Goal: Communication & Community: Answer question/provide support

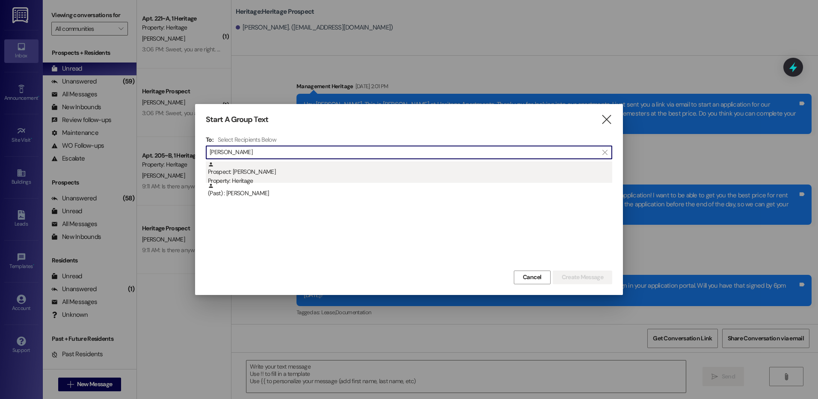
scroll to position [1064, 0]
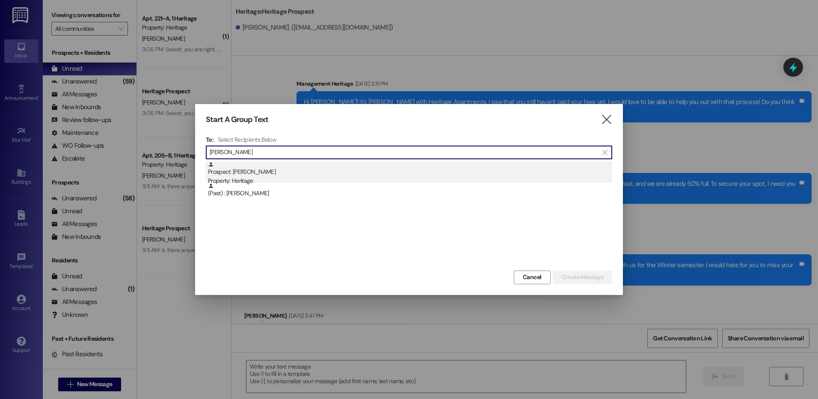
type input "[PERSON_NAME]"
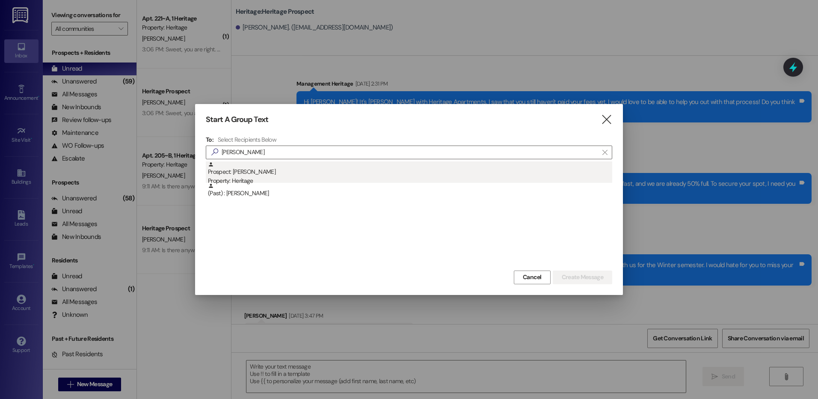
click at [471, 176] on div "Property: Heritage" at bounding box center [410, 180] width 404 height 9
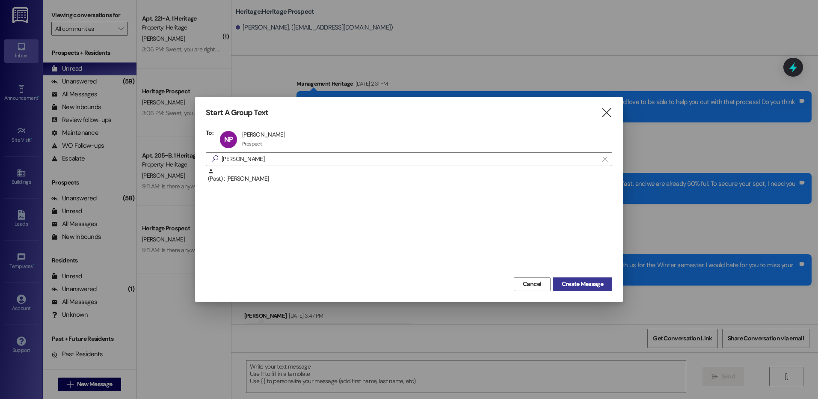
click at [600, 289] on button "Create Message" at bounding box center [582, 284] width 59 height 14
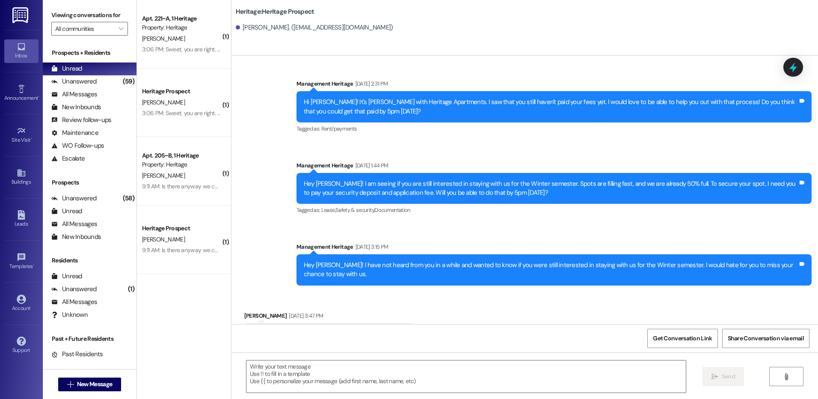
scroll to position [260, 0]
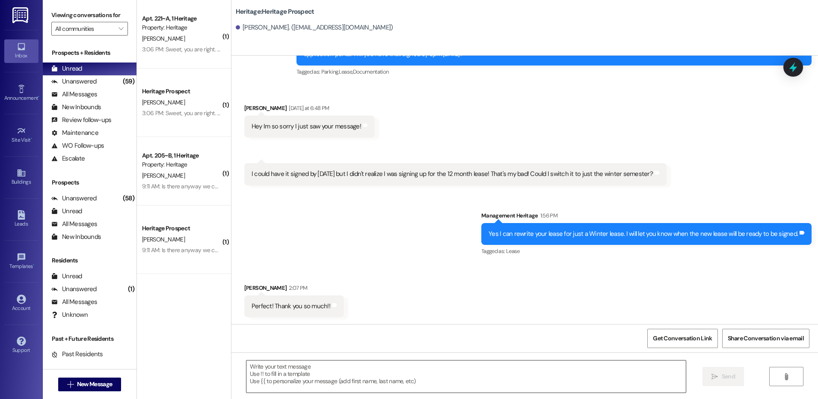
click at [265, 375] on textarea at bounding box center [465, 376] width 439 height 32
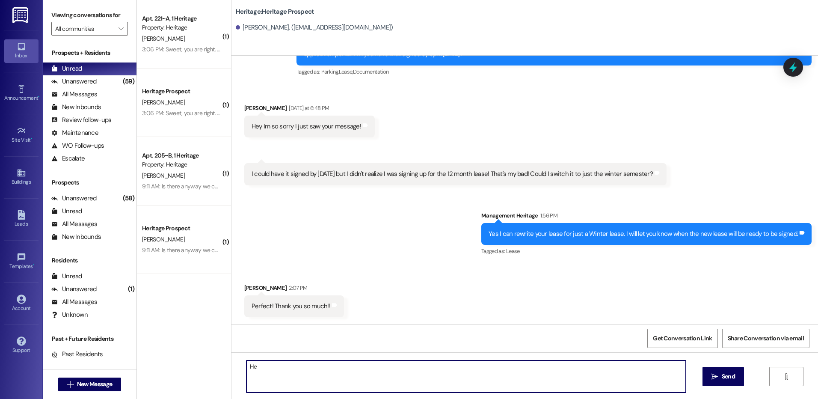
type textarea "H"
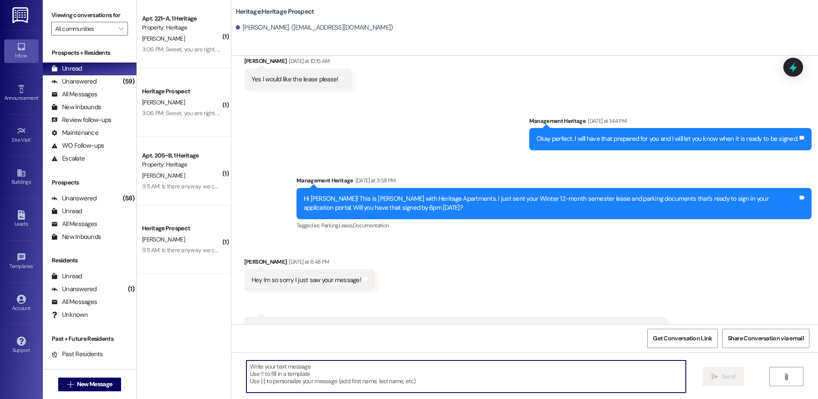
scroll to position [89, 0]
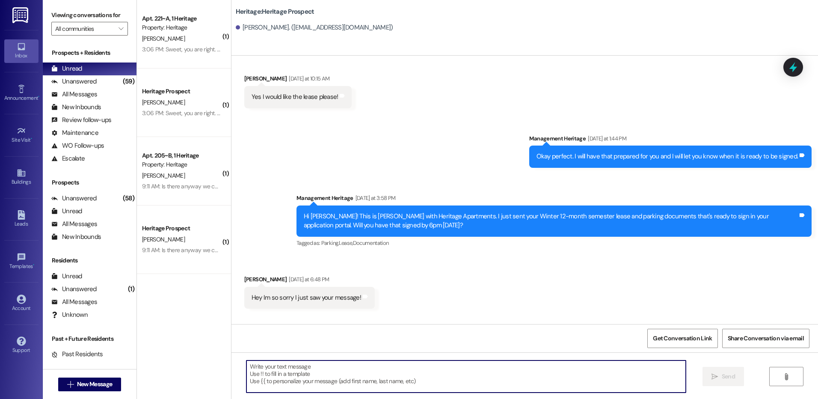
click at [360, 227] on div "Hi Nicole! This is Paige with Heritage Apartments. I just sent your Winter 12-m…" at bounding box center [551, 221] width 494 height 18
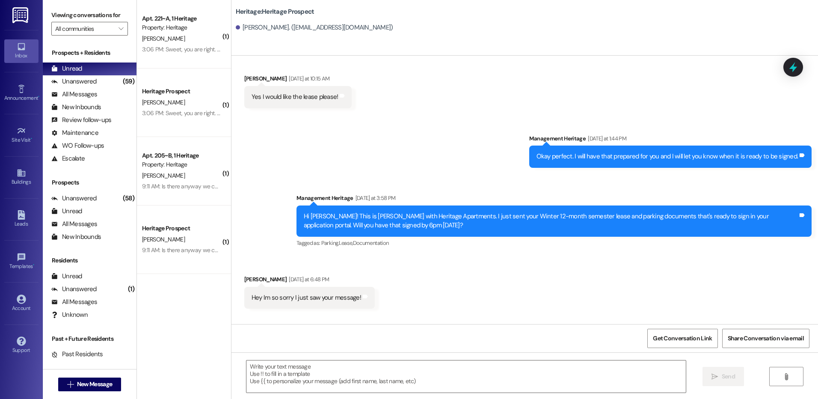
click at [360, 225] on div "Hi Nicole! This is Paige with Heritage Apartments. I just sent your Winter 12-m…" at bounding box center [551, 221] width 494 height 18
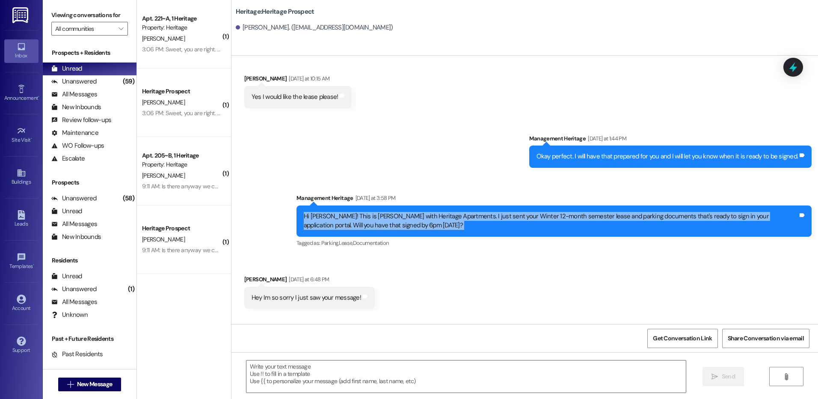
click at [360, 225] on div "Hi Nicole! This is Paige with Heritage Apartments. I just sent your Winter 12-m…" at bounding box center [551, 221] width 494 height 18
copy div "Hi Nicole! This is Paige with Heritage Apartments. I just sent your Winter 12-m…"
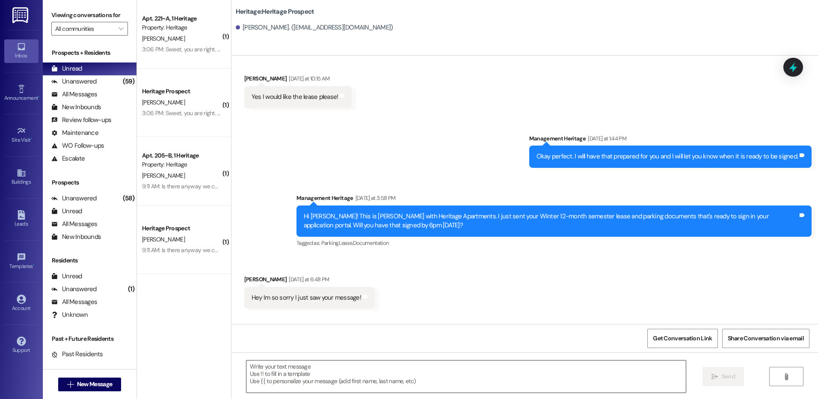
click at [284, 379] on textarea at bounding box center [465, 376] width 439 height 32
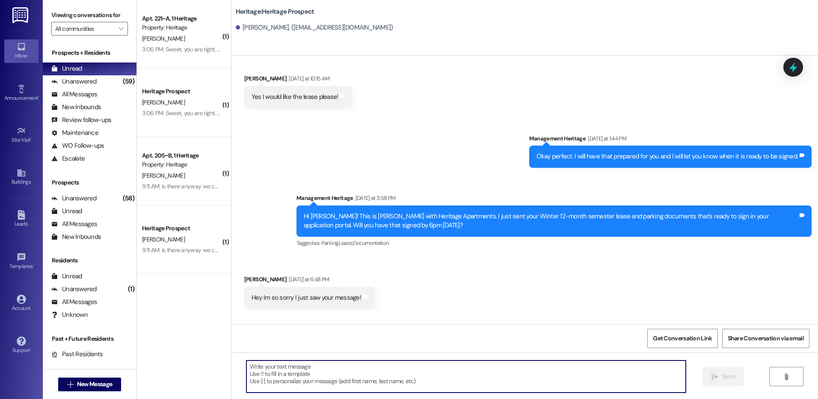
paste textarea "Hi Nicole! This is Paige with Heritage Apartments. I just sent your Winter 12-m…"
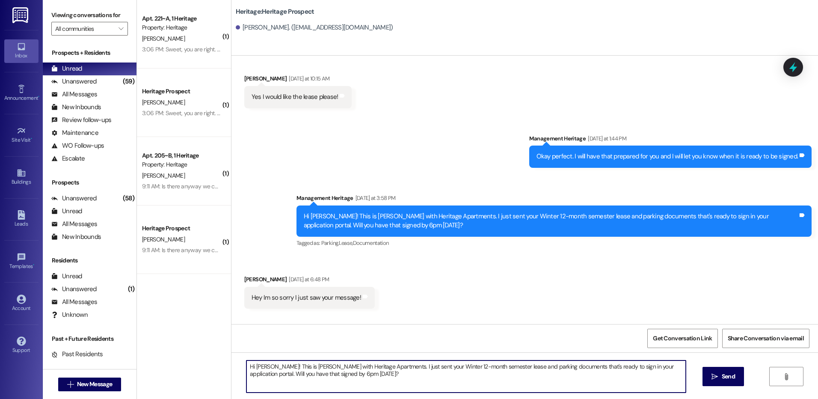
drag, startPoint x: 446, startPoint y: 364, endPoint x: 420, endPoint y: 364, distance: 26.1
click at [420, 364] on textarea "Hi Nicole! This is Paige with Heritage Apartments. I just sent your Winter 12-m…" at bounding box center [465, 376] width 439 height 32
click at [560, 372] on textarea "Hi Nicole! This is Paige with Heritage Apartments. I just sent your Winter seme…" at bounding box center [465, 376] width 439 height 32
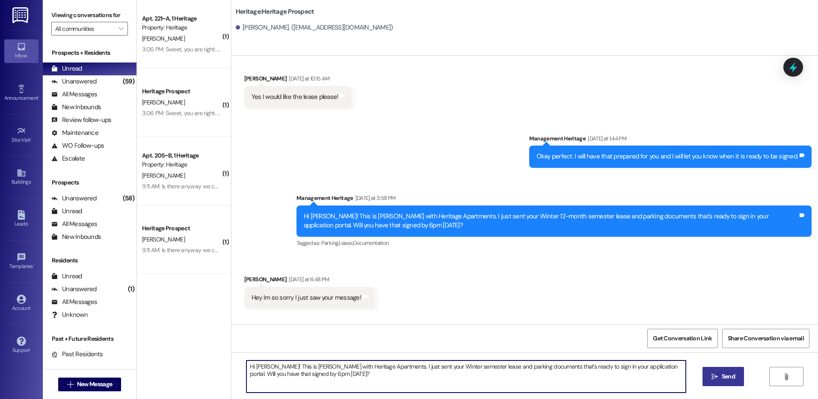
type textarea "Hi Nicole! This is Paige with Heritage Apartments. I just sent your Winter seme…"
click at [706, 384] on button " Send" at bounding box center [722, 376] width 41 height 19
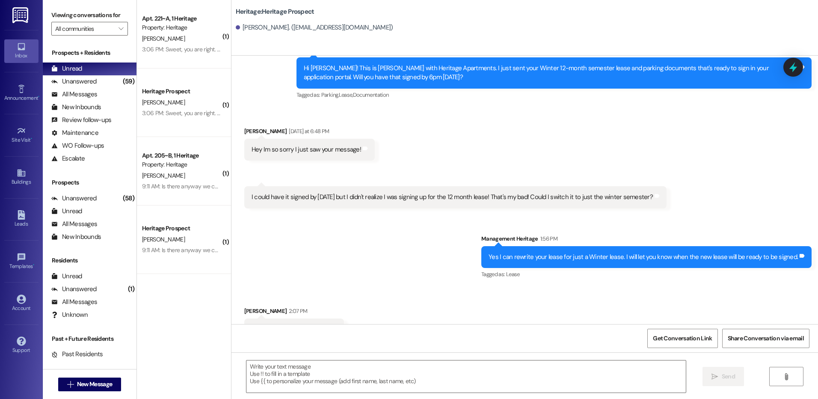
scroll to position [329, 0]
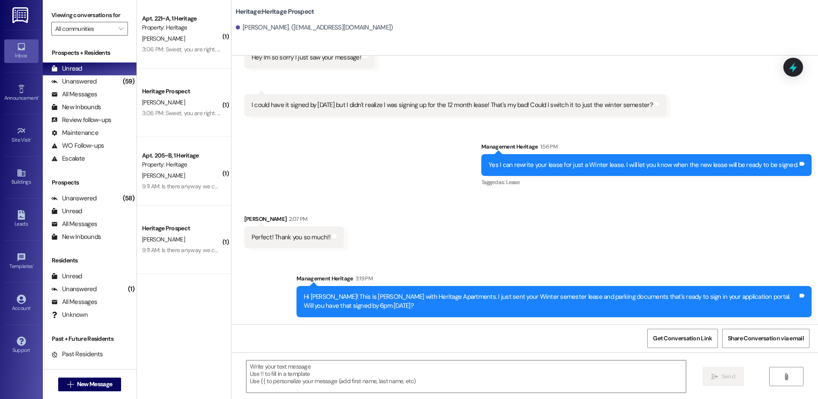
click at [387, 305] on div "Hi Nicole! This is Paige with Heritage Apartments. I just sent your Winter seme…" at bounding box center [551, 301] width 494 height 18
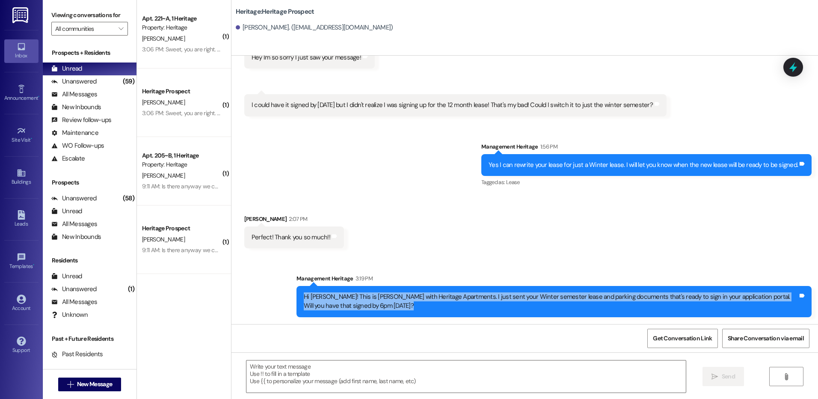
click at [387, 305] on div "Hi Nicole! This is Paige with Heritage Apartments. I just sent your Winter seme…" at bounding box center [551, 301] width 494 height 18
copy div "Hi Nicole! This is Paige with Heritage Apartments. I just sent your Winter seme…"
click at [93, 385] on span "New Message" at bounding box center [94, 383] width 35 height 9
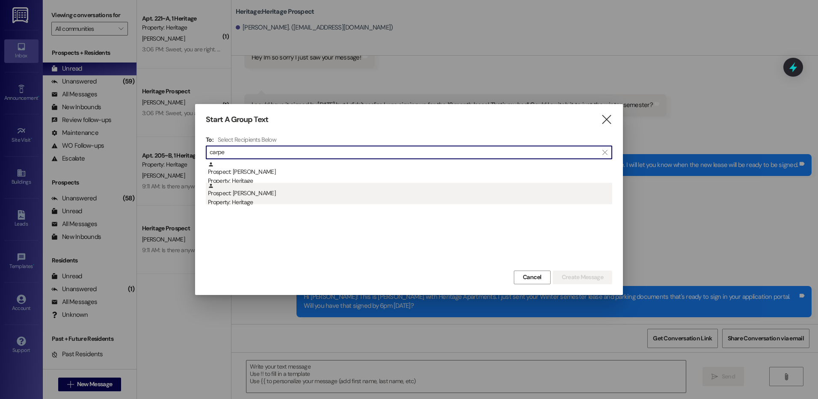
type input "carpe"
click at [311, 195] on div "Prospect: Adalyn Carpenter Property: Heritage" at bounding box center [410, 195] width 404 height 24
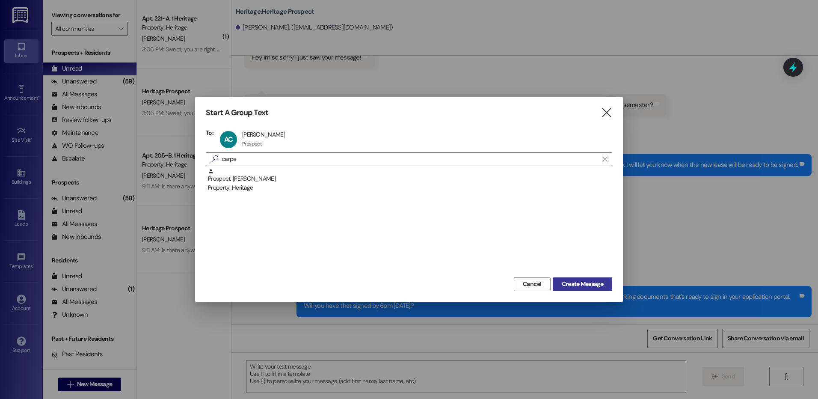
click at [586, 281] on span "Create Message" at bounding box center [582, 283] width 41 height 9
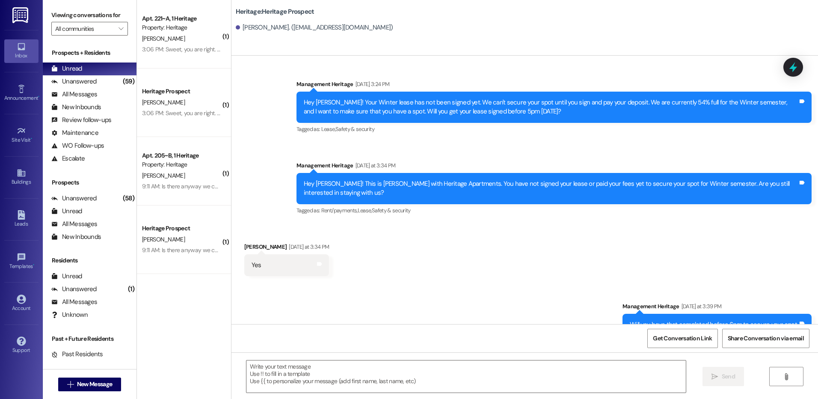
scroll to position [585, 0]
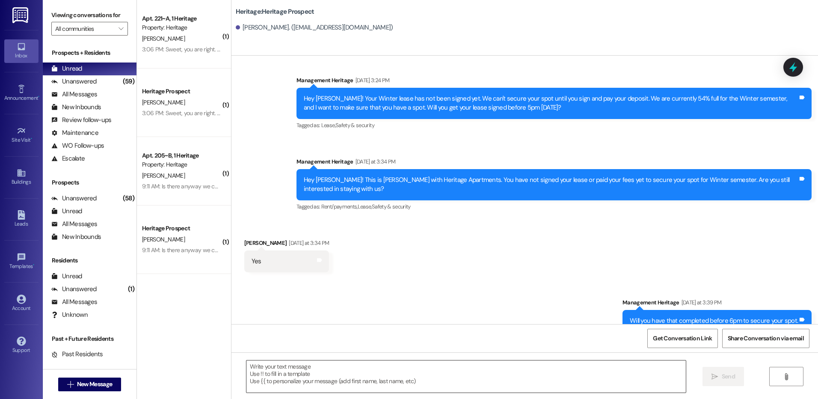
click at [278, 366] on textarea at bounding box center [465, 376] width 439 height 32
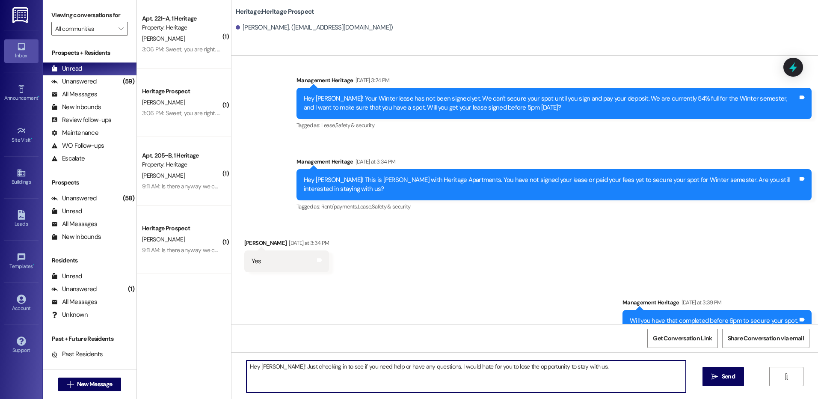
click at [536, 370] on textarea "Hey Adalyn! Just checking in to see if you need help or have any questions. I w…" at bounding box center [465, 376] width 439 height 32
type textarea "Hey Adalyn! Just checking in to see if you need help or have any questions. I w…"
click at [708, 369] on button " Send" at bounding box center [722, 376] width 41 height 19
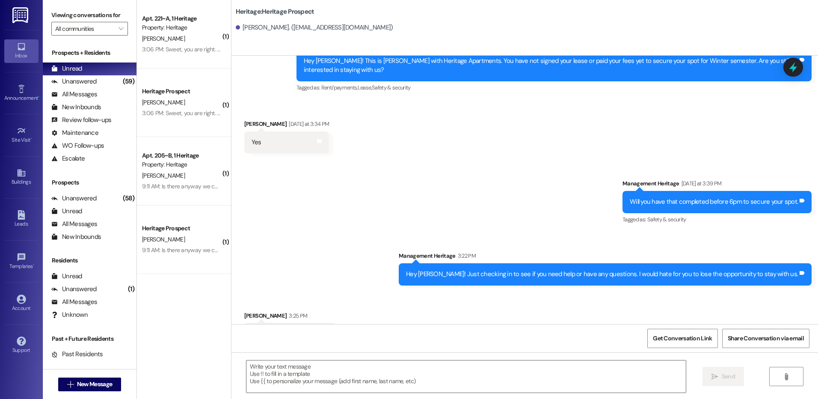
scroll to position [704, 0]
click at [317, 380] on textarea at bounding box center [465, 376] width 439 height 32
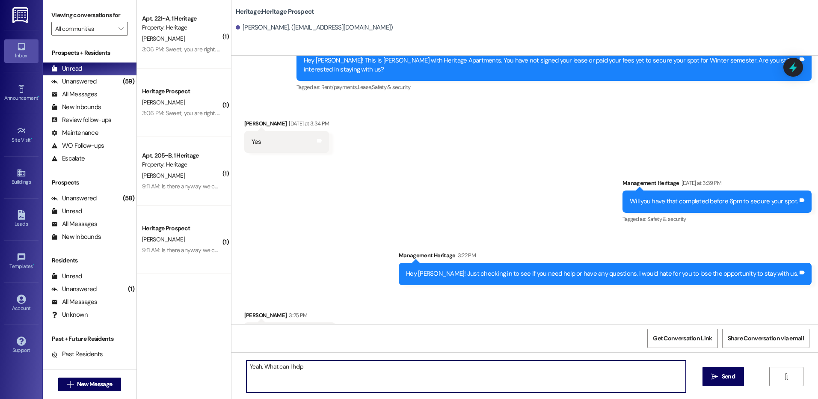
type textarea "Yeah. What can I help you with?"
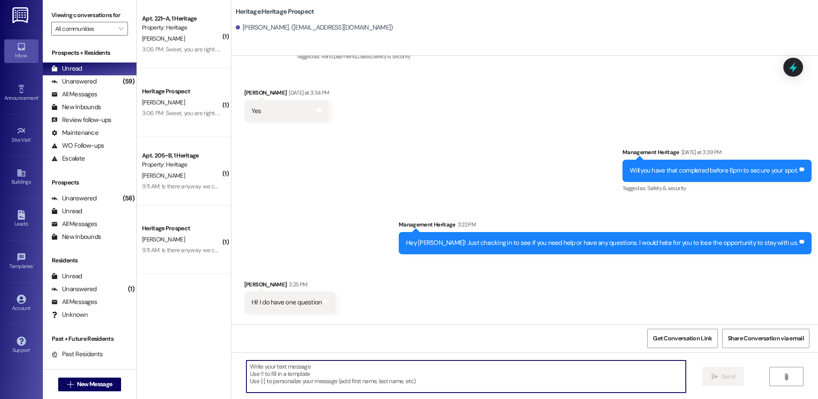
scroll to position [764, 0]
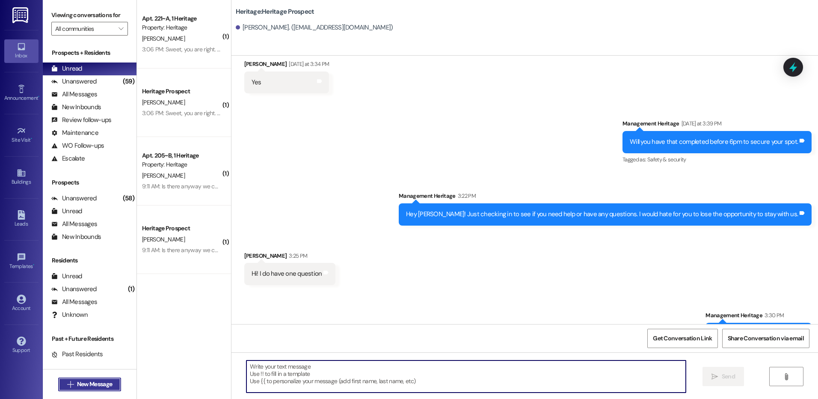
click at [116, 379] on button " New Message" at bounding box center [89, 384] width 63 height 14
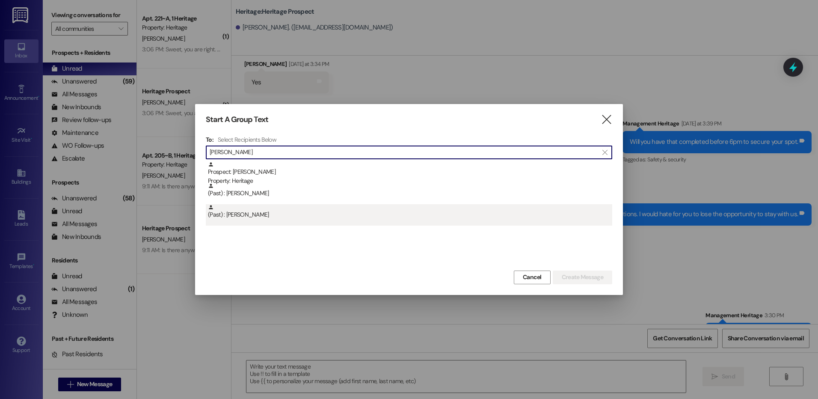
type input "Lena"
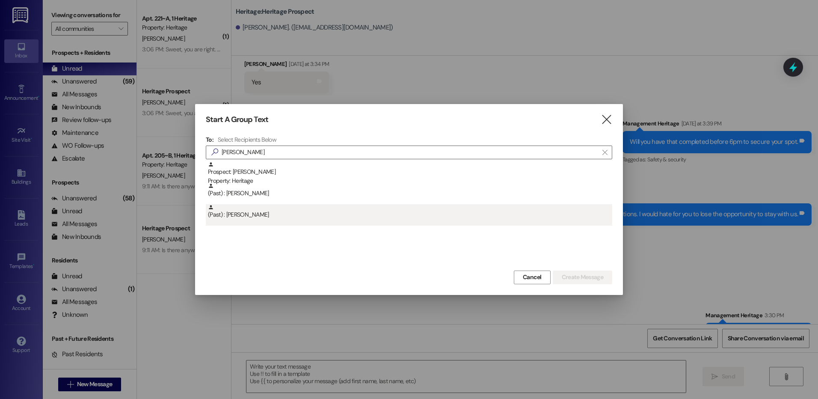
click at [295, 204] on div "(Past) : Lena Weaver" at bounding box center [410, 211] width 404 height 15
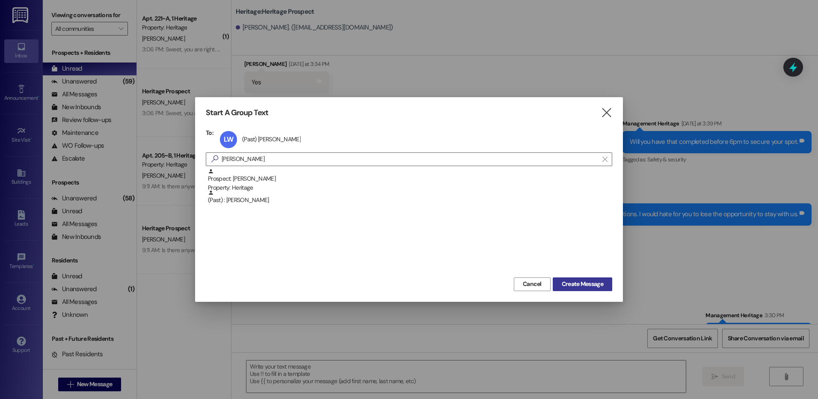
click at [596, 287] on span "Create Message" at bounding box center [582, 283] width 41 height 9
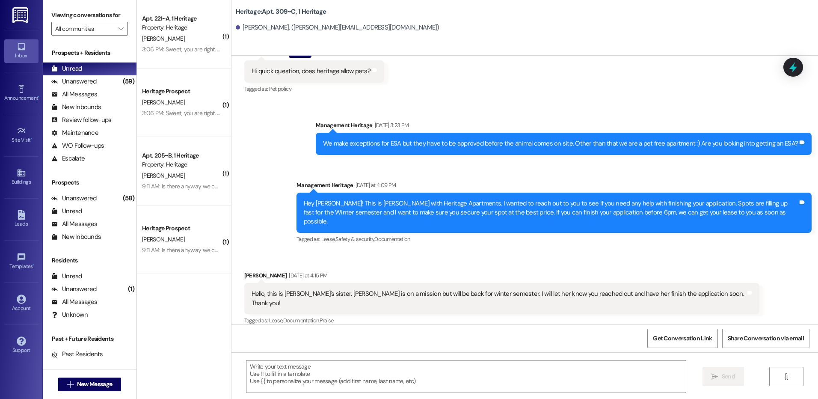
scroll to position [9144, 0]
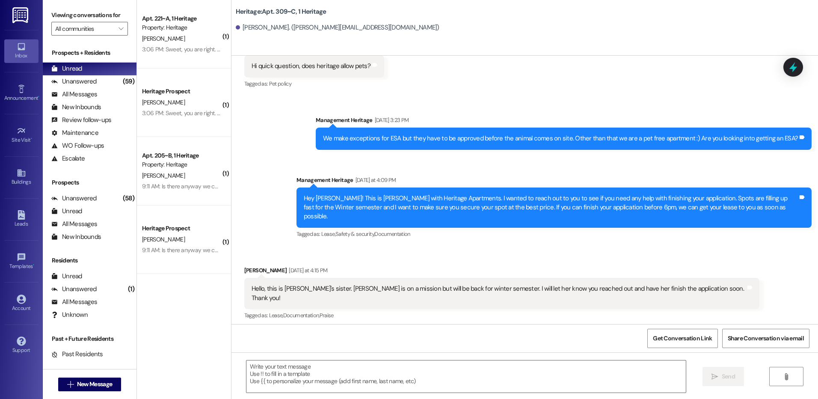
click at [346, 398] on html "Inbox Go to Inbox Announcement • Send A Text Announcement Site Visit • Go to Si…" at bounding box center [409, 199] width 818 height 399
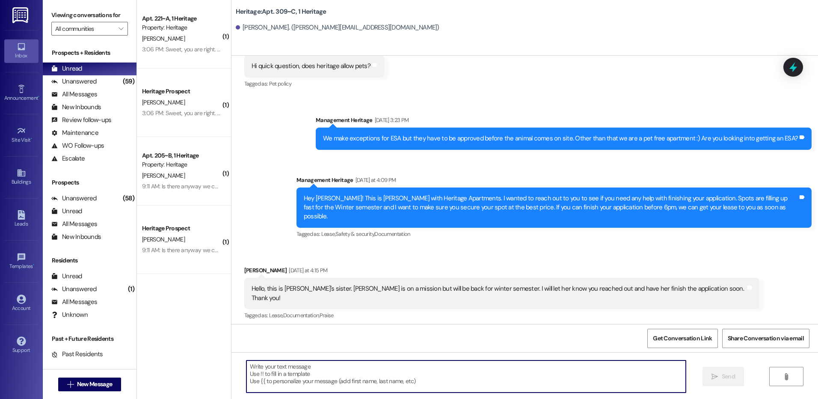
click at [320, 387] on textarea at bounding box center [465, 376] width 439 height 32
paste textarea "Hi ____! This is Paige with Heritage Apartments. I just sent your ____ semester…"
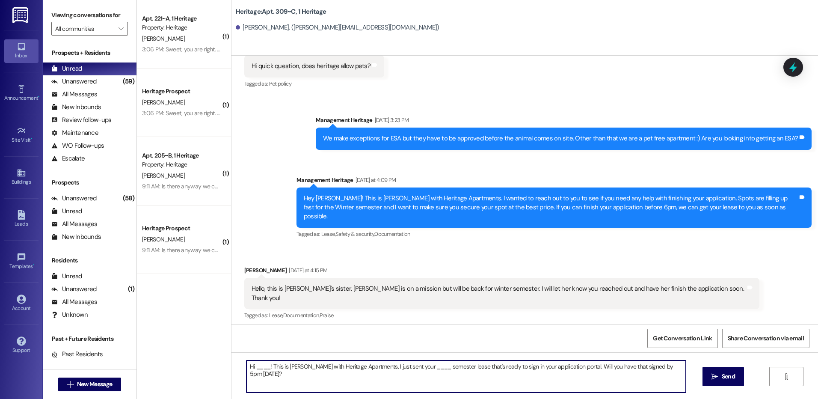
click at [253, 366] on textarea "Hi ____! This is Paige with Heritage Apartments. I just sent your ____ semester…" at bounding box center [465, 376] width 439 height 32
click at [410, 360] on div "Hi Lena! This is Paige with Heritage Apartments. I just sent your ____ semester…" at bounding box center [466, 376] width 440 height 33
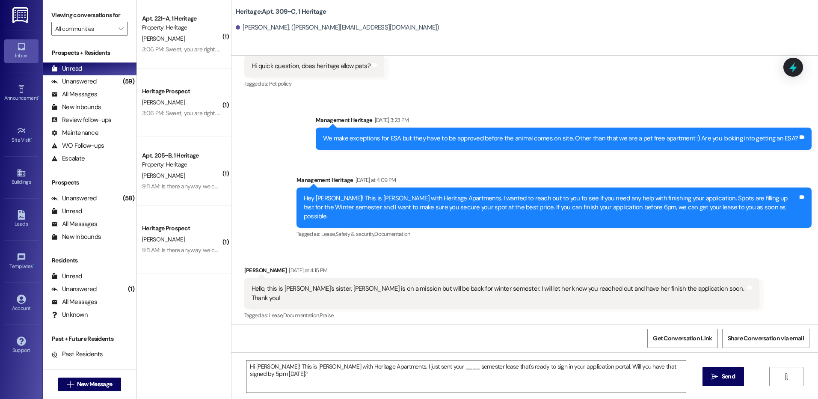
click at [408, 368] on textarea "Hi Lena! This is Paige with Heritage Apartments. I just sent your ____ semester…" at bounding box center [465, 376] width 439 height 32
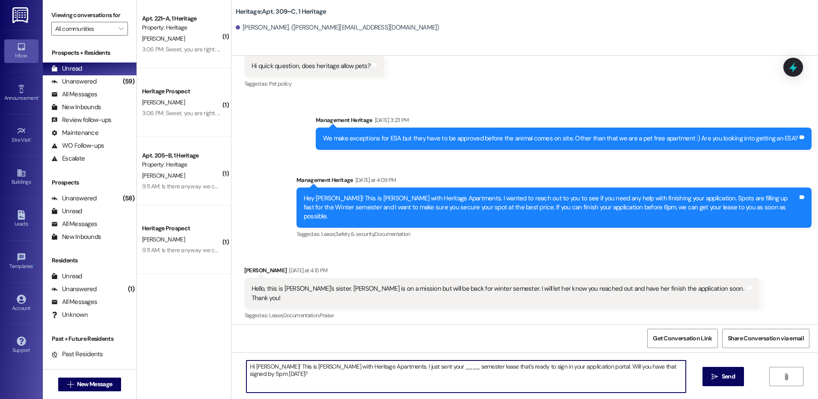
click at [408, 368] on textarea "Hi Lena! This is Paige with Heritage Apartments. I just sent your ____ semester…" at bounding box center [465, 376] width 439 height 32
click at [638, 364] on textarea "Hi Lena! This is Paige with Heritage Apartments. I just sent your Winter semest…" at bounding box center [465, 376] width 439 height 32
click at [673, 385] on textarea "Hi Lena! This is Paige with Heritage Apartments. I just sent your Winter semest…" at bounding box center [465, 376] width 439 height 32
click at [672, 385] on textarea "Hi Lena! This is Paige with Heritage Apartments. I just sent your Winter semest…" at bounding box center [465, 376] width 439 height 32
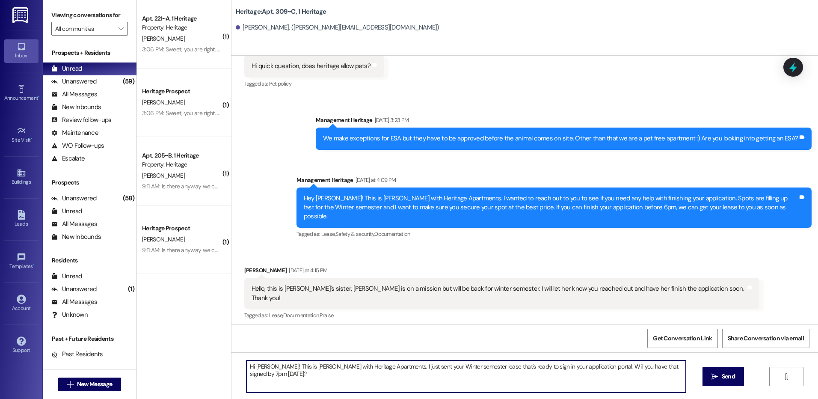
click at [669, 382] on textarea "Hi Lena! This is Paige with Heritage Apartments. I just sent your Winter semest…" at bounding box center [465, 376] width 439 height 32
click at [664, 374] on textarea "Hi Lena! This is Paige with Heritage Apartments. I just sent your Winter semest…" at bounding box center [465, 376] width 439 height 32
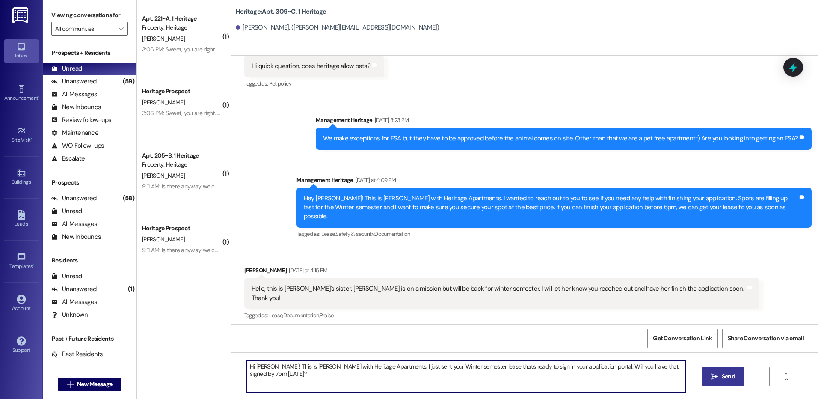
type textarea "Hi Lena! This is Paige with Heritage Apartments. I just sent your Winter semest…"
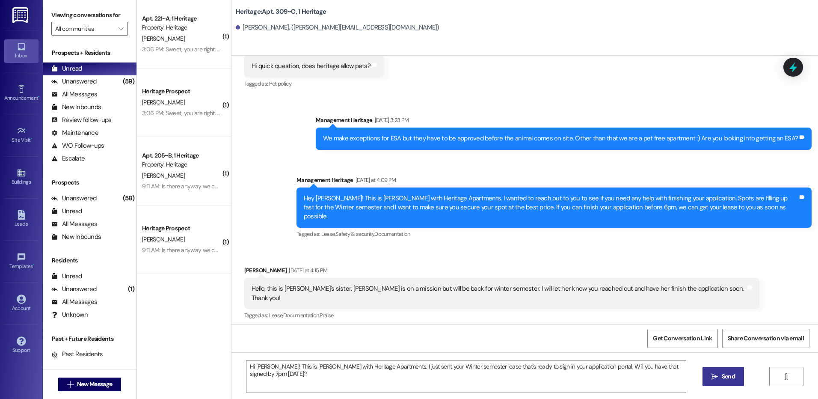
click at [708, 373] on button " Send" at bounding box center [722, 376] width 41 height 19
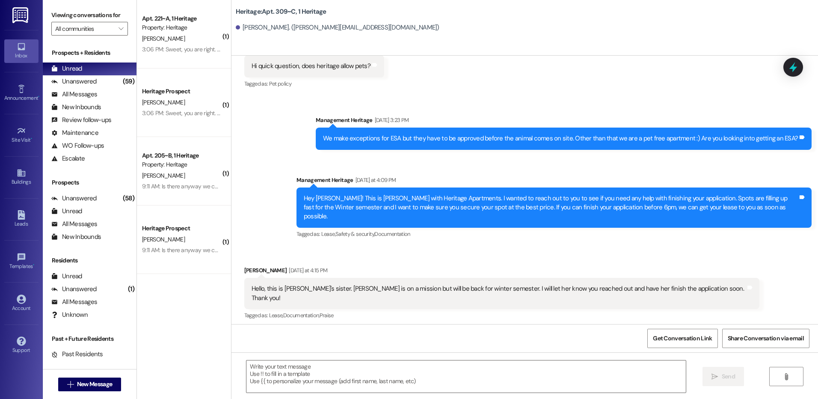
scroll to position [9084, 0]
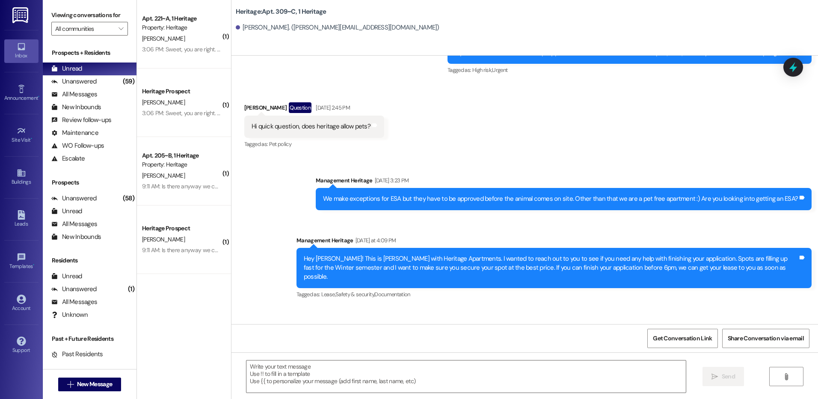
click at [78, 376] on div " New Message" at bounding box center [89, 383] width 63 height 21
click at [79, 380] on span "New Message" at bounding box center [94, 383] width 35 height 9
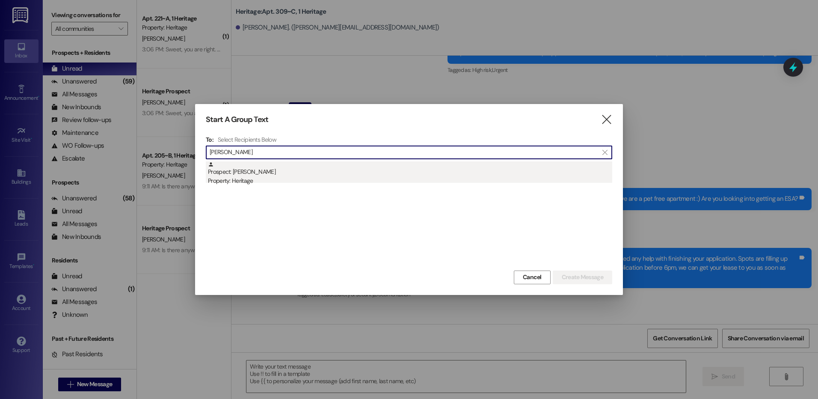
type input "emma sch"
click at [372, 178] on div "Property: Heritage" at bounding box center [410, 180] width 404 height 9
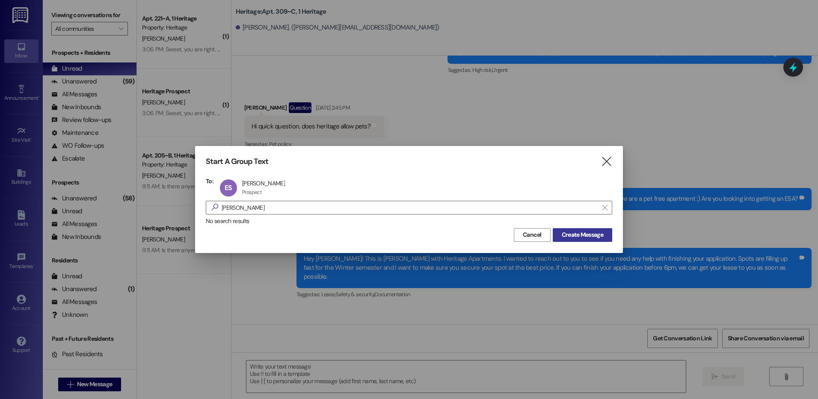
click at [563, 232] on span "Create Message" at bounding box center [582, 234] width 41 height 9
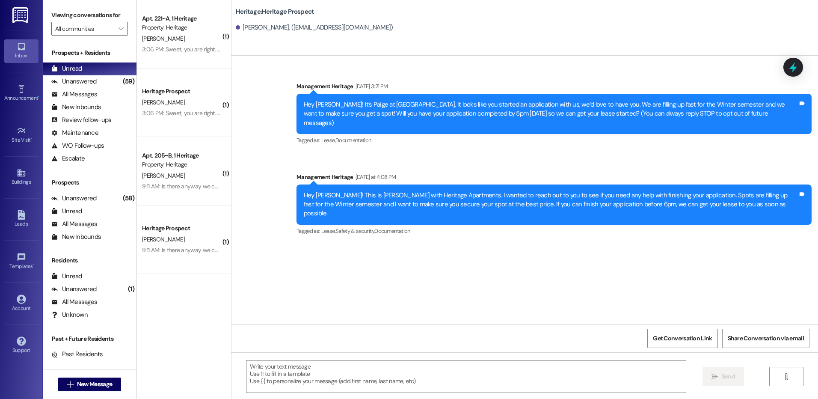
scroll to position [0, 0]
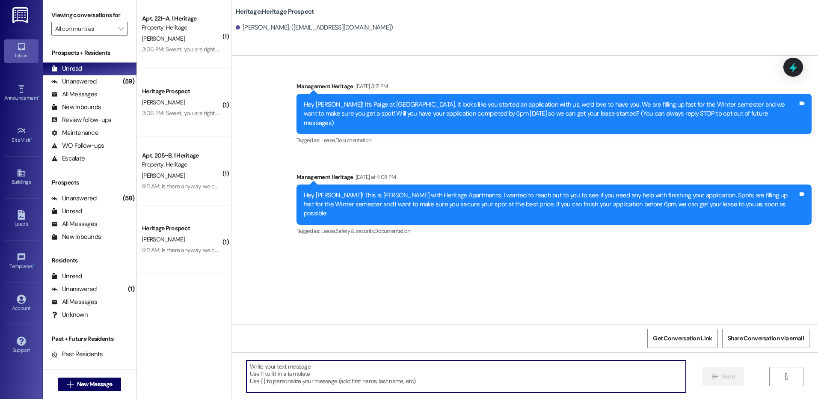
click at [293, 374] on textarea at bounding box center [465, 376] width 439 height 32
paste textarea "Hey ___! This is Paige with Heritage Apartments. I wanted to see if you need he…"
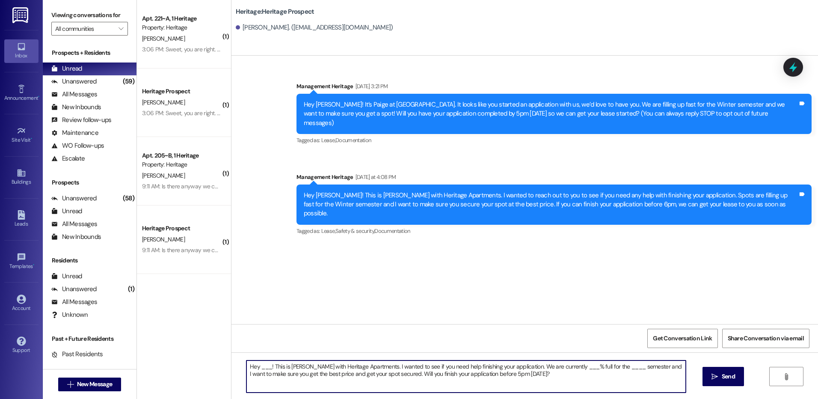
click at [259, 367] on textarea "Hey ___! This is Paige with Heritage Apartments. I wanted to see if you need he…" at bounding box center [465, 376] width 439 height 32
click at [560, 371] on textarea "Hey Emma! This is Paige with Heritage Apartments. I wanted to see if you need h…" at bounding box center [465, 376] width 439 height 32
click at [560, 367] on textarea "Hey Emma! This is Paige with Heritage Apartments. I wanted to see if you need h…" at bounding box center [465, 376] width 439 height 32
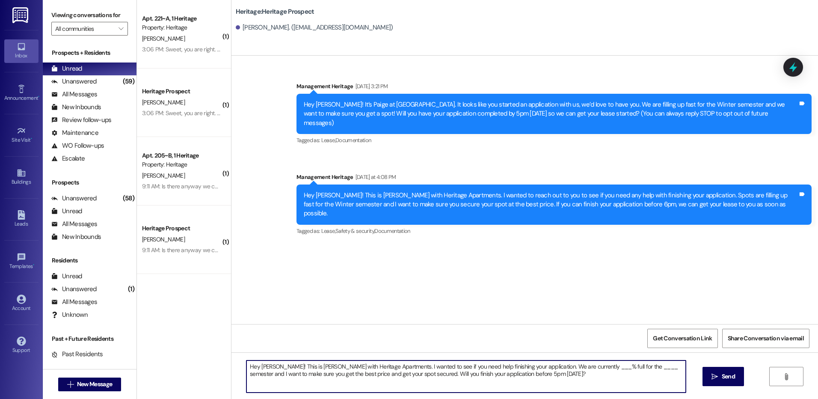
click at [560, 367] on textarea "Hey Emma! This is Paige with Heritage Apartments. I wanted to see if you need h…" at bounding box center [465, 376] width 439 height 32
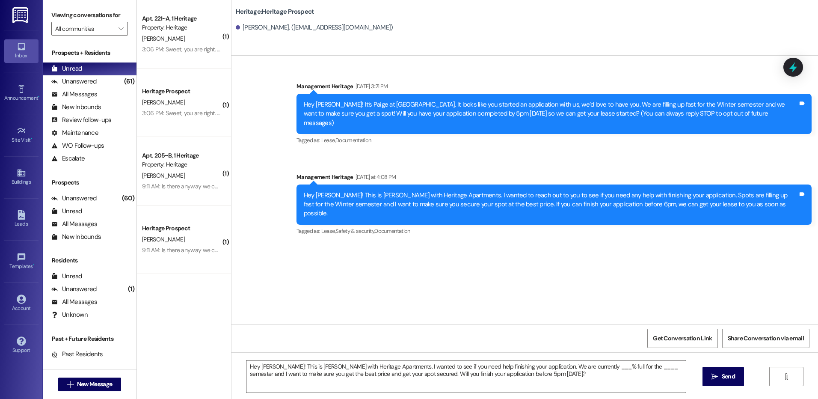
click at [572, 372] on textarea "Hey Emma! This is Paige with Heritage Apartments. I wanted to see if you need h…" at bounding box center [465, 376] width 439 height 32
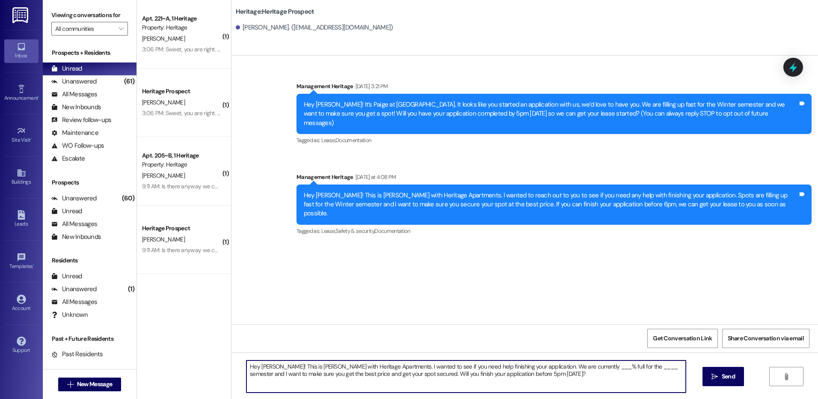
click at [552, 373] on textarea "Hey Emma! This is Paige with Heritage Apartments. I wanted to see if you need h…" at bounding box center [465, 376] width 439 height 32
click at [560, 365] on textarea "Hey Emma! This is Paige with Heritage Apartments. I wanted to see if you need h…" at bounding box center [465, 376] width 439 height 32
click at [604, 369] on textarea "Hey Emma! This is Paige with Heritage Apartments. I wanted to see if you need h…" at bounding box center [465, 376] width 439 height 32
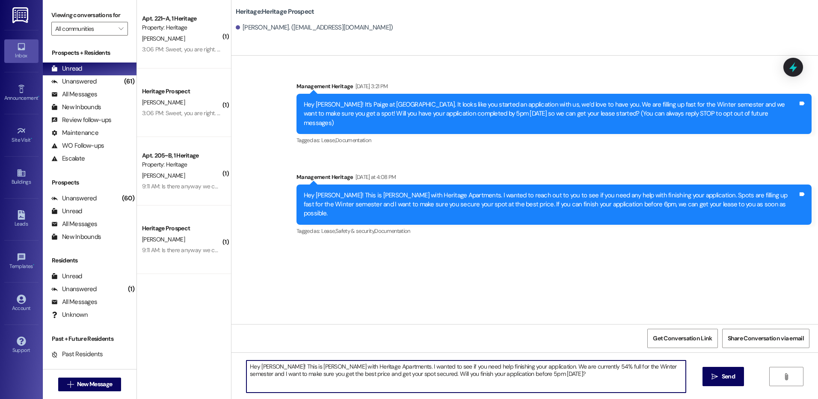
click at [618, 371] on textarea "Hey Emma! This is Paige with Heritage Apartments. I wanted to see if you need h…" at bounding box center [465, 376] width 439 height 32
type textarea "Hey Emma! This is Paige with Heritage Apartments. I wanted to see if you need h…"
click at [713, 375] on icon "" at bounding box center [714, 376] width 6 height 7
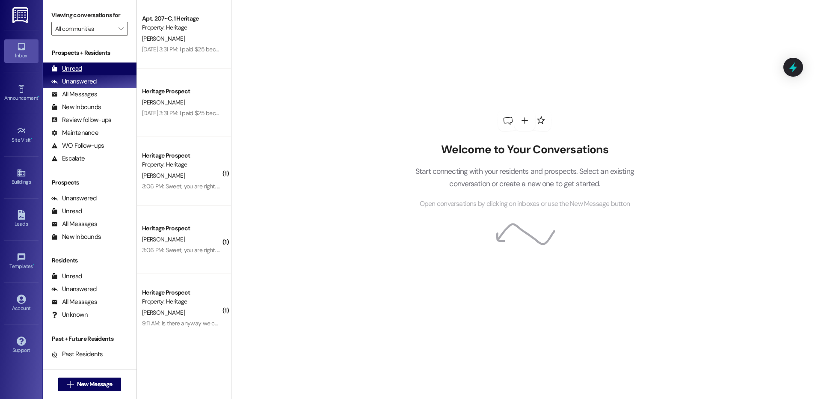
click at [82, 67] on div "Unread (0)" at bounding box center [90, 68] width 94 height 13
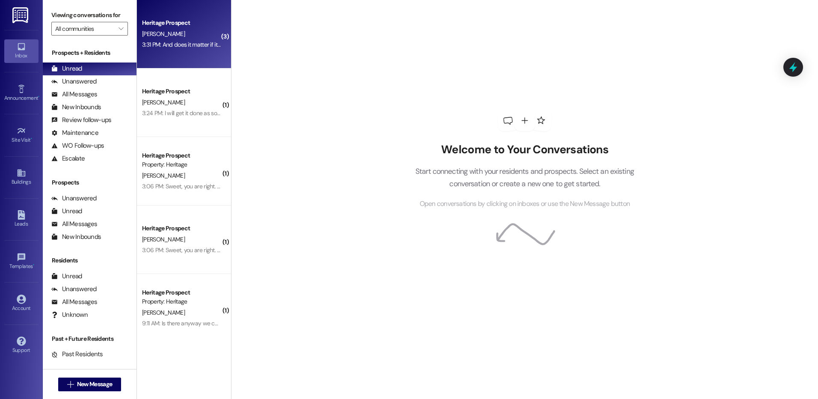
click at [187, 44] on div "3:31 PM: And does it matter if it doesn't have my current dress on the lease? 3…" at bounding box center [235, 45] width 186 height 8
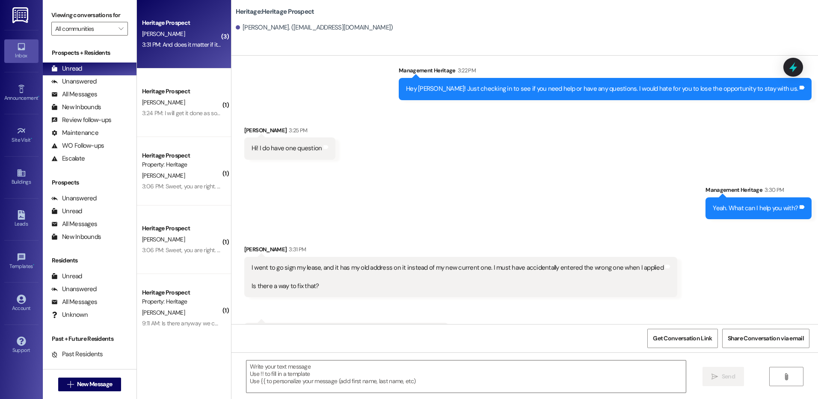
scroll to position [889, 0]
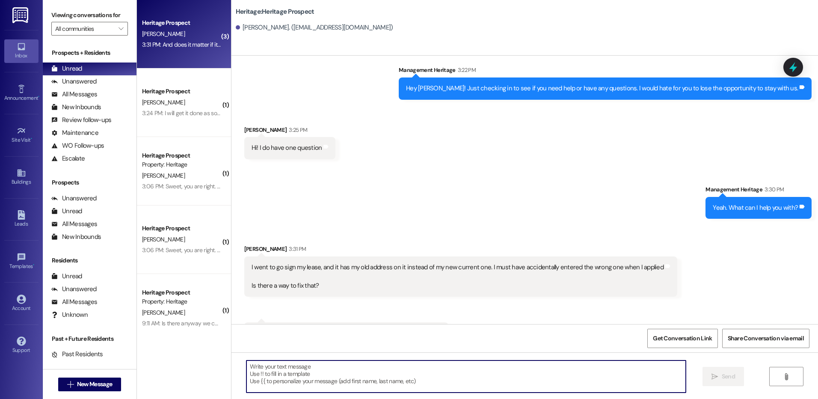
click at [277, 372] on textarea at bounding box center [465, 376] width 439 height 32
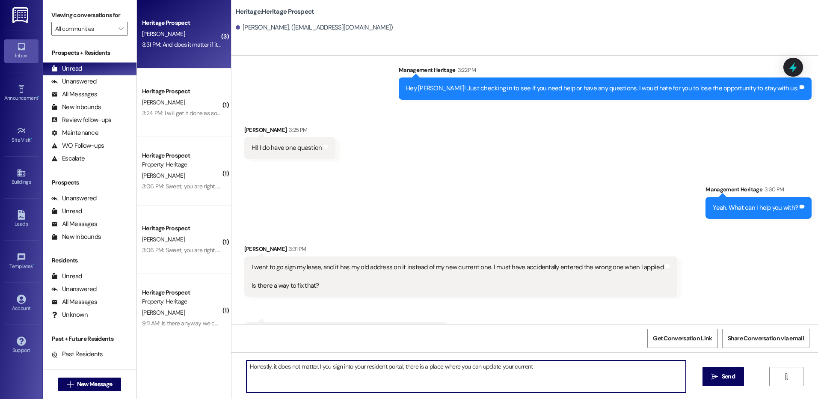
type textarea "Honestly, it does not matter. I you sign into your resident portal, there is a …"
click at [534, 377] on textarea "Honestly, it does not matter. I you sign into your resident portal, there is a …" at bounding box center [465, 376] width 439 height 32
click at [604, 373] on textarea "Honestly, it does not matter. I you sign into your resident portal; there is a …" at bounding box center [465, 376] width 439 height 32
click at [316, 367] on textarea "Honestly, it does not matter. I you sign into your resident portal; there is a …" at bounding box center [465, 376] width 439 height 32
click at [401, 371] on textarea "Honestly, it does not matter. If you sign into your resident portal; there is a…" at bounding box center [465, 376] width 439 height 32
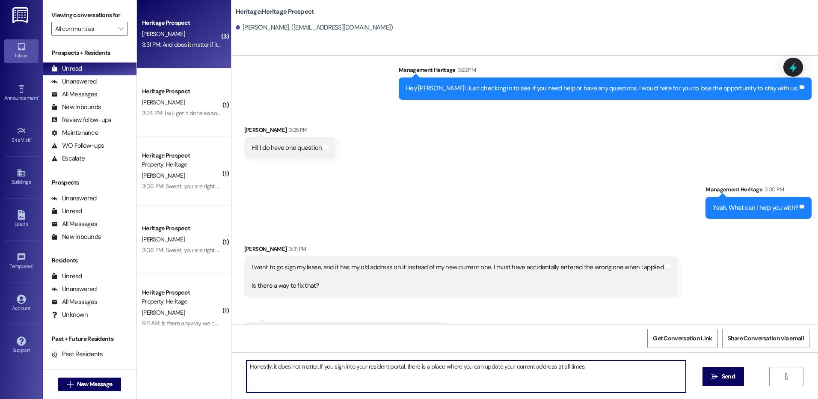
click at [592, 370] on textarea "Honestly, it does not matter. If you sign into your resident portal, there is a…" at bounding box center [465, 376] width 439 height 32
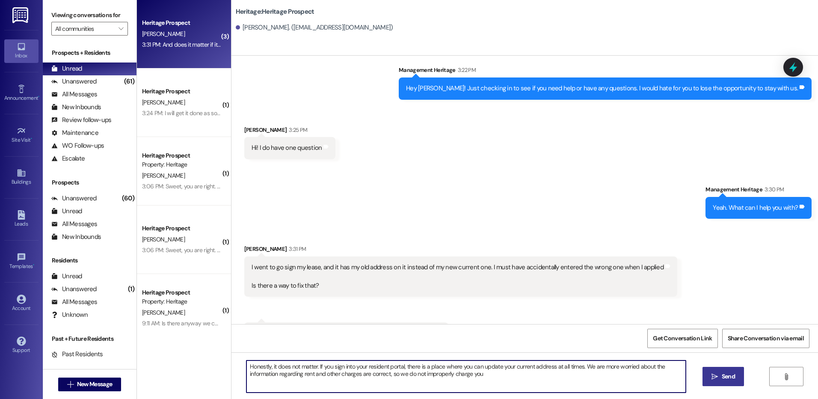
type textarea "Honestly, it does not matter. If you sign into your resident portal, there is a…"
click at [722, 378] on span "Send" at bounding box center [728, 376] width 13 height 9
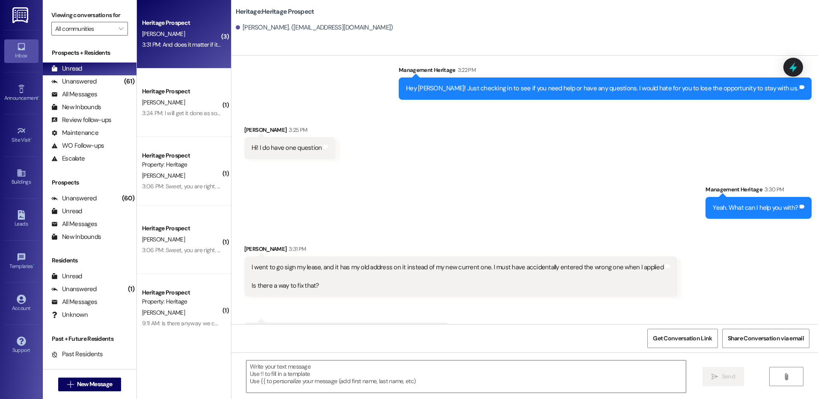
scroll to position [889, 0]
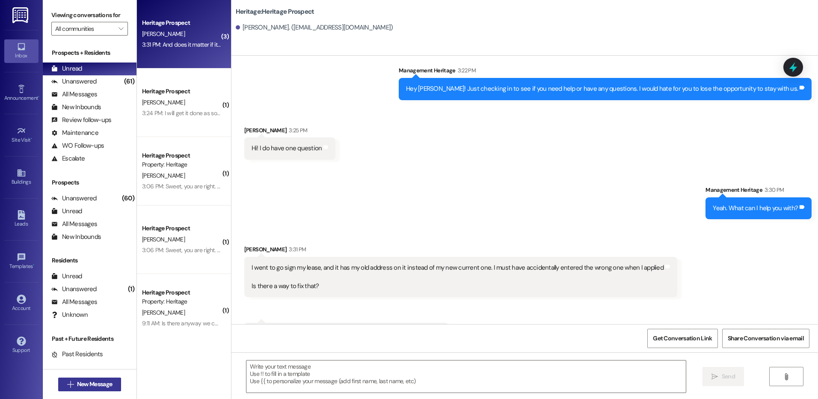
click at [107, 381] on span "New Message" at bounding box center [94, 383] width 35 height 9
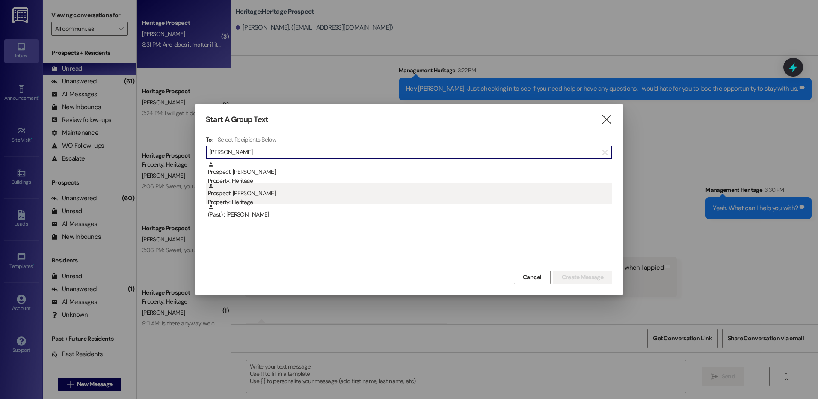
type input "miriam"
click at [328, 189] on div "Prospect: Miriam Green Property: Heritage" at bounding box center [410, 195] width 404 height 24
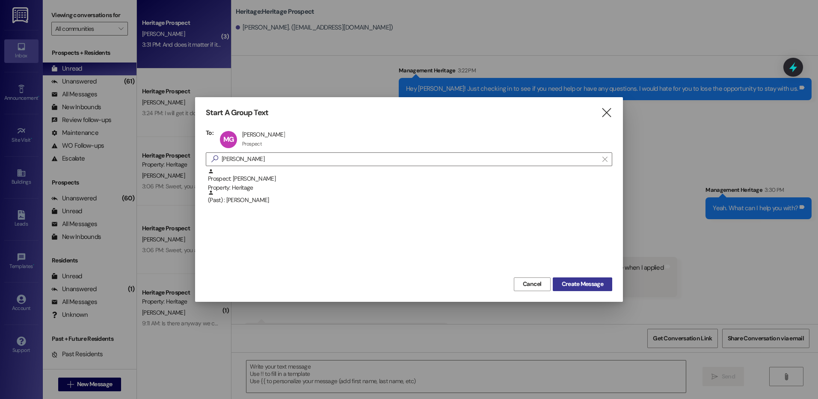
click at [599, 281] on span "Create Message" at bounding box center [582, 283] width 41 height 9
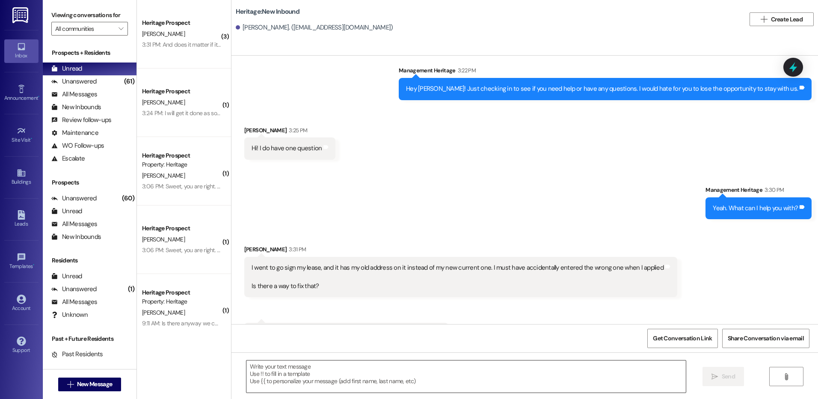
scroll to position [329, 0]
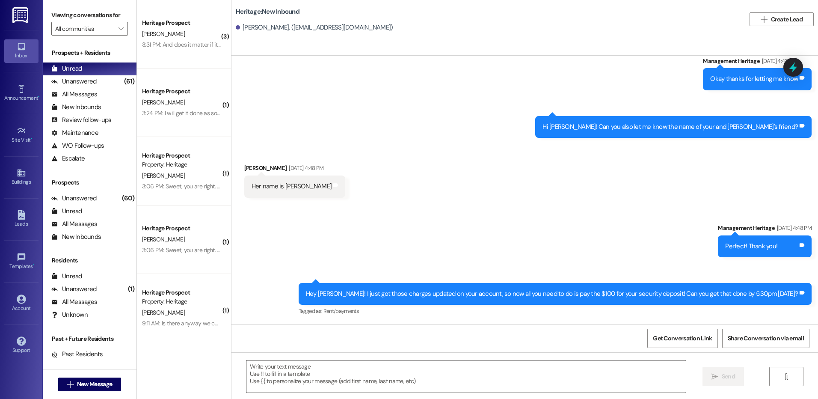
click at [332, 377] on textarea at bounding box center [465, 376] width 439 height 32
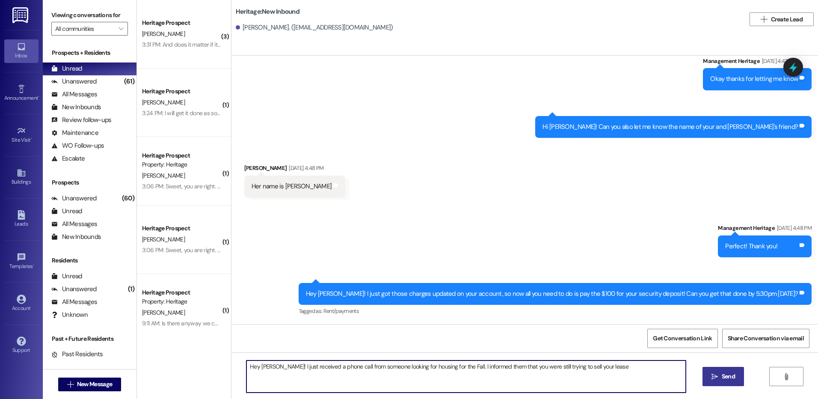
click at [618, 362] on textarea "Hey Miriam! I just received a phone call from someone looking for housing for t…" at bounding box center [465, 376] width 439 height 32
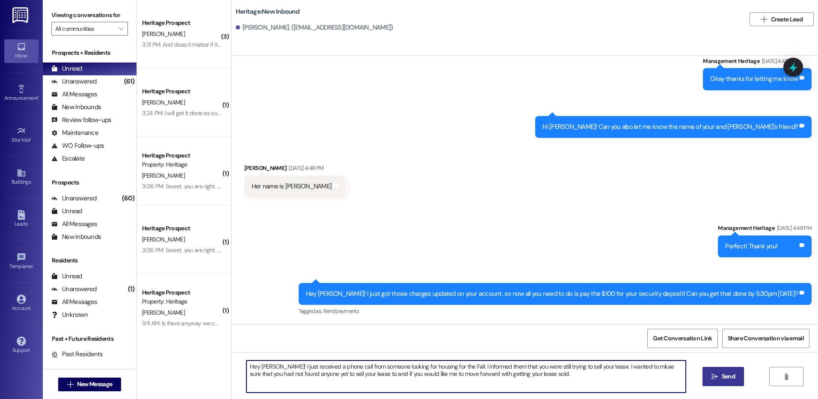
type textarea "Hey Miriam! I just received a phone call from someone looking for housing for t…"
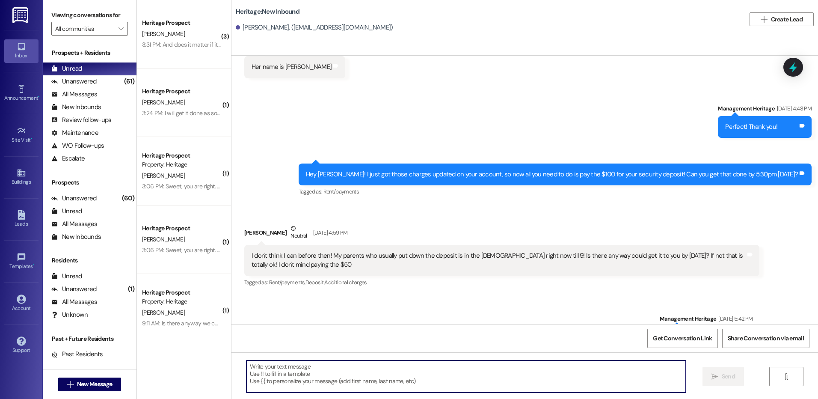
scroll to position [543, 0]
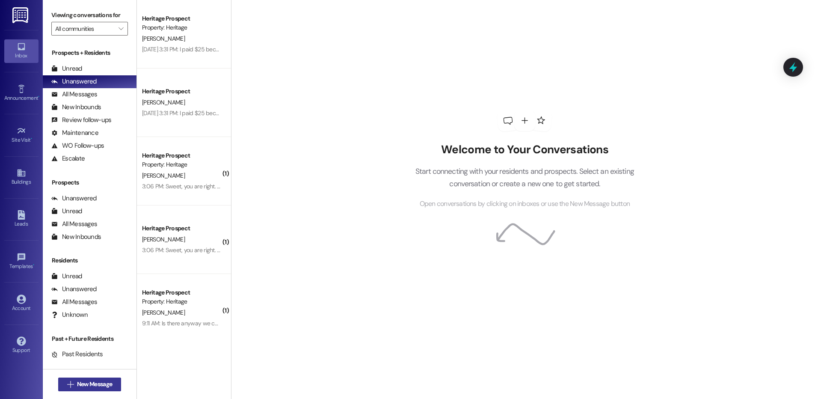
click at [104, 385] on span "New Message" at bounding box center [94, 383] width 35 height 9
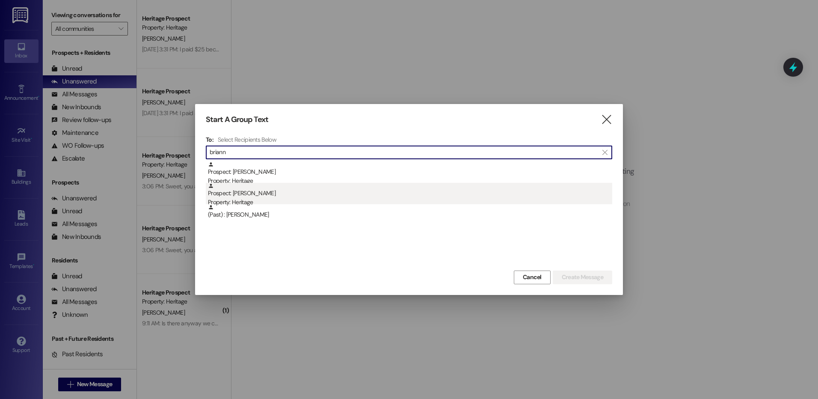
type input "briann"
click at [314, 202] on div "Property: Heritage" at bounding box center [410, 202] width 404 height 9
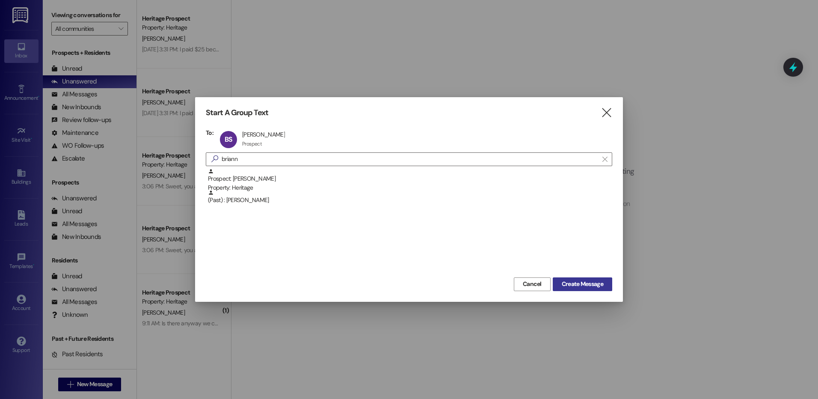
click at [603, 281] on span "Create Message" at bounding box center [582, 283] width 45 height 9
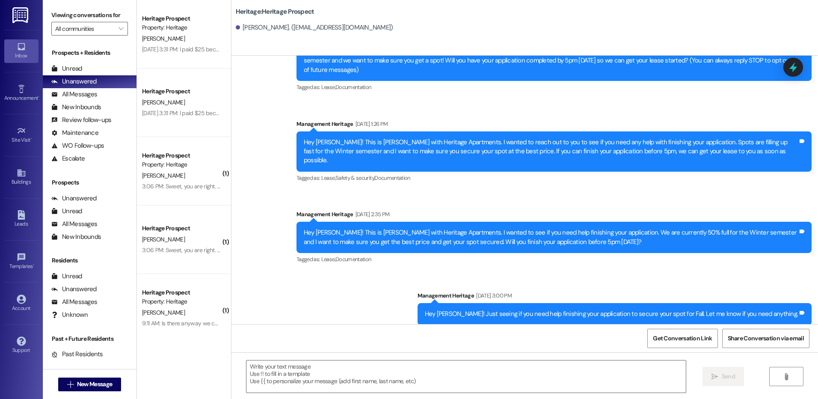
scroll to position [115, 0]
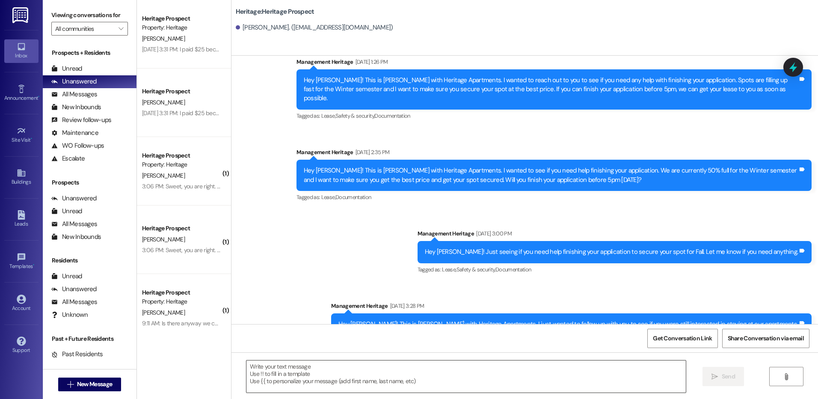
click at [355, 370] on textarea at bounding box center [465, 376] width 439 height 32
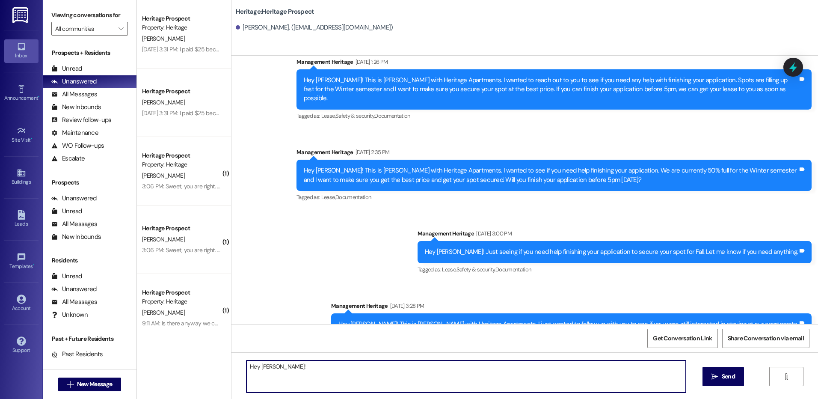
type textarea "Hey Brianna!"
click at [268, 369] on textarea "Hey Brianna!" at bounding box center [465, 376] width 439 height 32
click at [267, 370] on textarea "Hey Brianna!" at bounding box center [465, 376] width 439 height 32
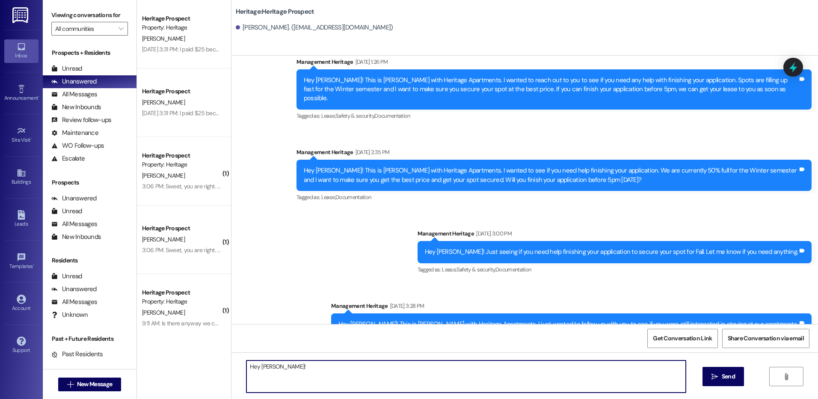
click at [267, 370] on textarea "Hey Brianna!" at bounding box center [465, 376] width 439 height 32
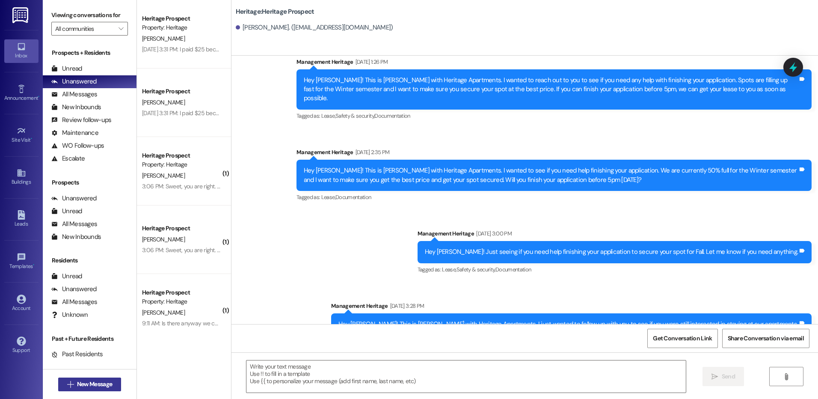
drag, startPoint x: 98, startPoint y: 392, endPoint x: 98, endPoint y: 387, distance: 5.1
click at [98, 392] on div " New Message" at bounding box center [89, 383] width 63 height 21
click at [98, 384] on span "New Message" at bounding box center [94, 383] width 35 height 9
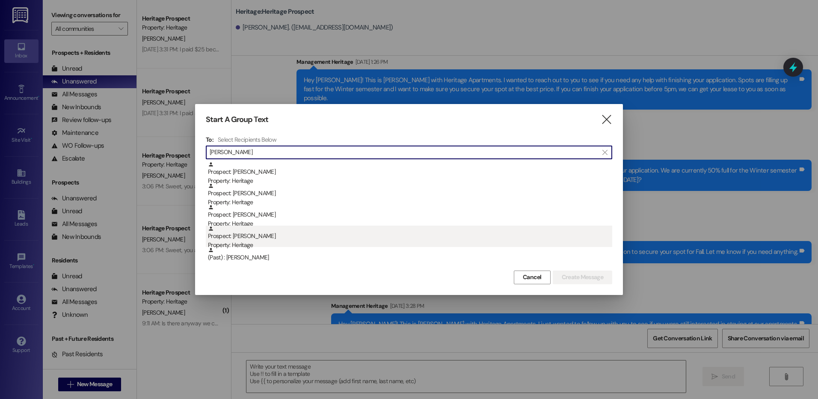
type input "isabella"
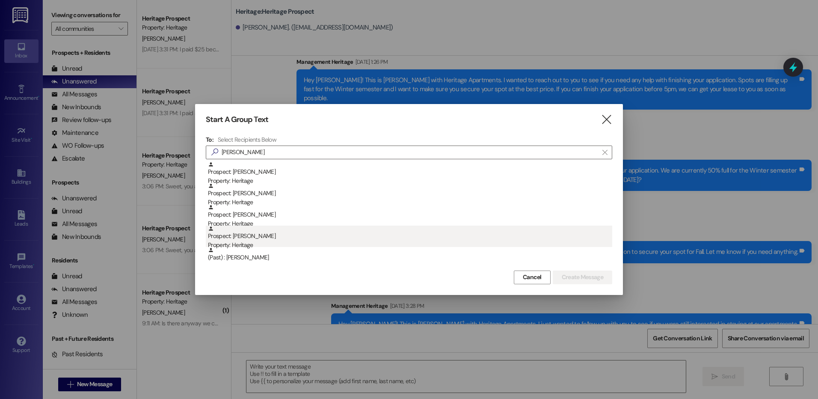
click at [287, 236] on div "Prospect: Isabella Munnerlyn Property: Heritage" at bounding box center [410, 237] width 404 height 24
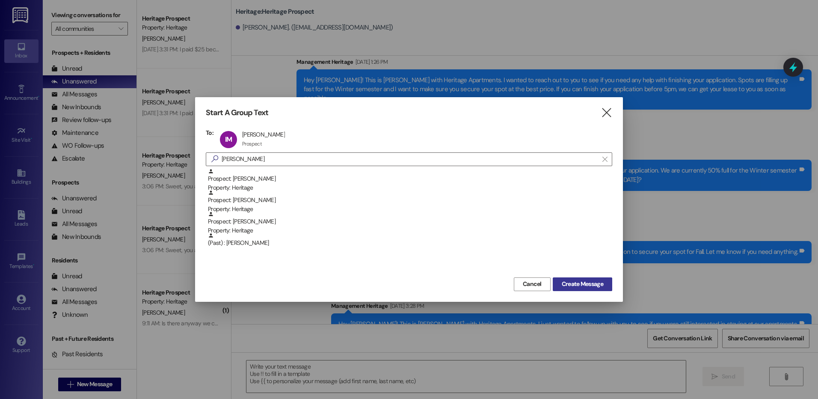
click at [569, 288] on span "Create Message" at bounding box center [582, 283] width 41 height 9
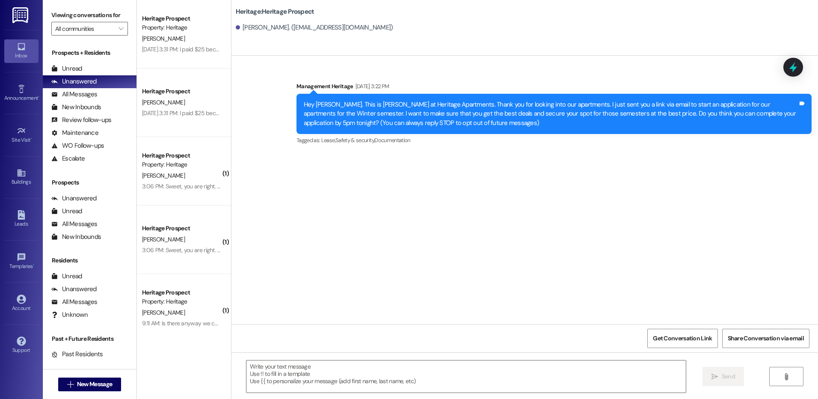
scroll to position [0, 0]
click at [302, 398] on html "Inbox Go to Inbox Announcement • Send A Text Announcement Site Visit • Go to Si…" at bounding box center [409, 199] width 818 height 399
drag, startPoint x: 301, startPoint y: 371, endPoint x: 295, endPoint y: 371, distance: 6.0
click at [300, 371] on textarea at bounding box center [465, 376] width 439 height 32
paste textarea "Hey _____! This is Paige at Heritage Apartments. Thanks again for checking us o…"
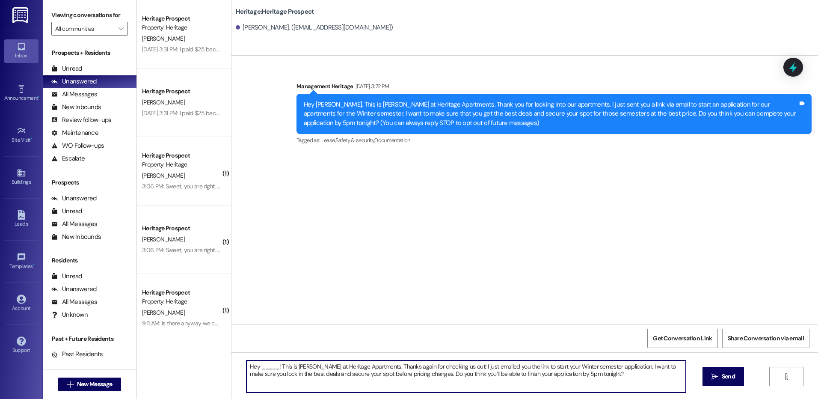
click at [257, 365] on textarea "Hey _____! This is Paige at Heritage Apartments. Thanks again for checking us o…" at bounding box center [465, 376] width 439 height 32
click at [549, 376] on textarea "Hey Isabella! This is Paige at Heritage Apartments. Thanks again for checking u…" at bounding box center [465, 376] width 439 height 32
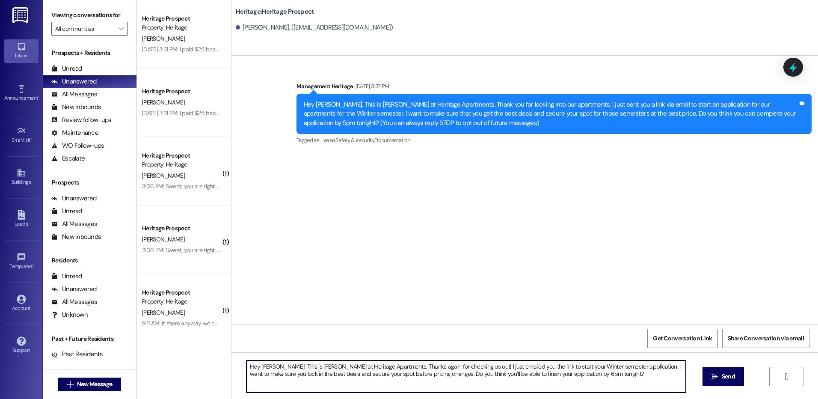
click at [549, 376] on textarea "Hey Isabella! This is Paige at Heritage Apartments. Thanks again for checking u…" at bounding box center [465, 376] width 439 height 32
type textarea "Hey Isabella! This is Paige at Heritage Apartments. Thanks again for checking u…"
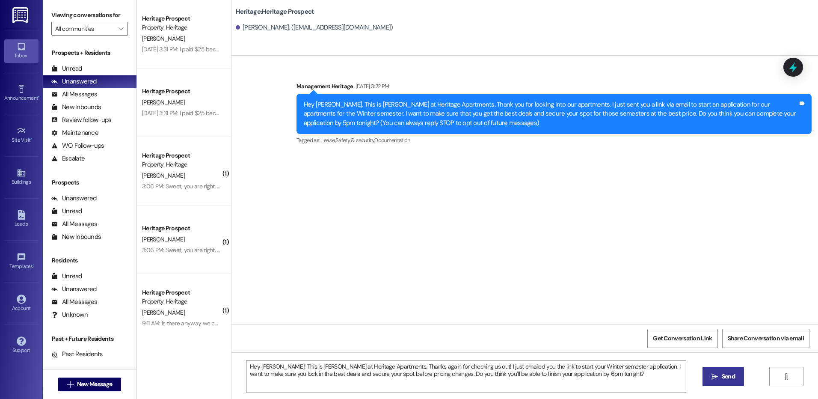
click at [728, 381] on button " Send" at bounding box center [722, 376] width 41 height 19
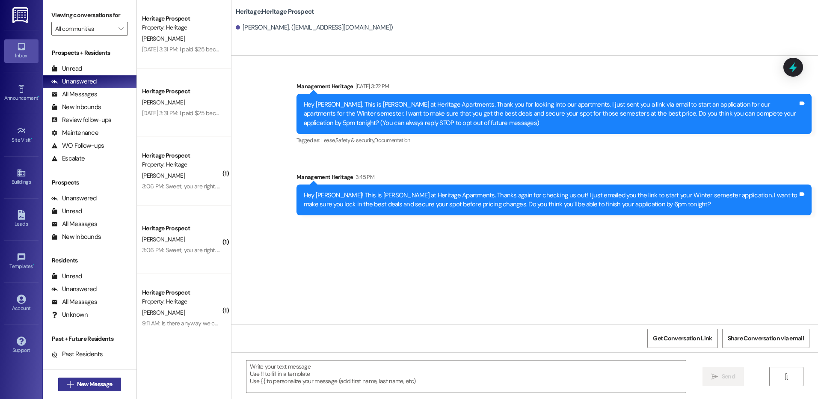
click at [86, 382] on span "New Message" at bounding box center [94, 383] width 35 height 9
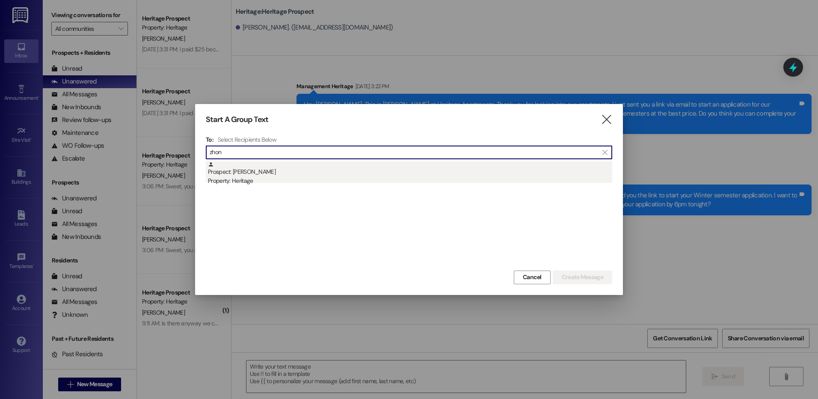
type input "zhon"
click at [293, 165] on div "Prospect: Zhongye Zheng Property: Heritage" at bounding box center [410, 173] width 404 height 24
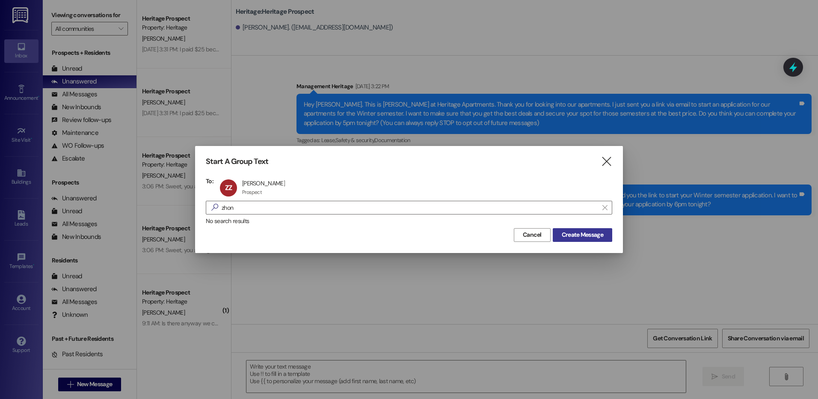
click at [570, 234] on span "Create Message" at bounding box center [582, 234] width 41 height 9
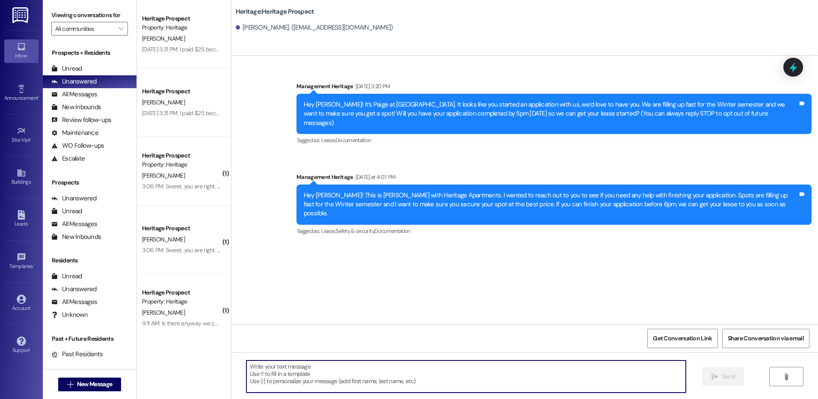
click at [283, 376] on textarea at bounding box center [465, 376] width 439 height 32
paste textarea "Hey ___! This is Paige with Heritage Apartments. I wanted to see if you need he…"
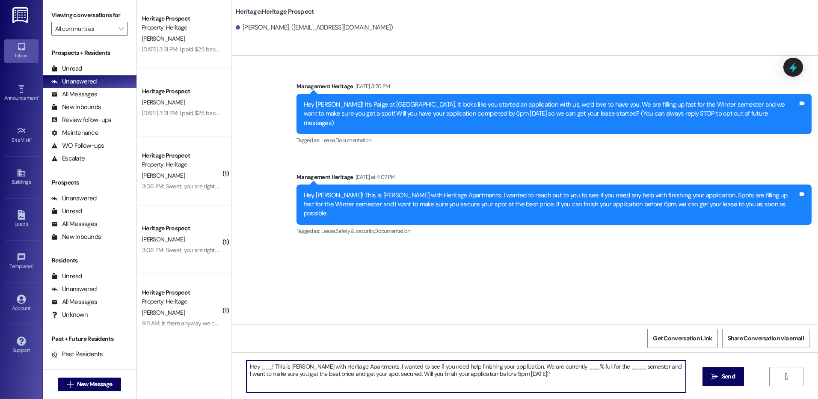
click at [261, 368] on textarea "Hey ___! This is Paige with Heritage Apartments. I wanted to see if you need he…" at bounding box center [465, 376] width 439 height 32
click at [261, 367] on textarea "Hey ___! This is Paige with Heritage Apartments. I wanted to see if you need he…" at bounding box center [465, 376] width 439 height 32
click at [567, 365] on textarea "Hey Zhongye! This is Paige with Heritage Apartments. I wanted to see if you nee…" at bounding box center [465, 376] width 439 height 32
click at [566, 364] on textarea "Hey Zhongye! This is Paige with Heritage Apartments. I wanted to see if you nee…" at bounding box center [465, 376] width 439 height 32
click at [598, 372] on textarea "Hey Zhongye! This is Paige with Heritage Apartments. I wanted to see if you nee…" at bounding box center [465, 376] width 439 height 32
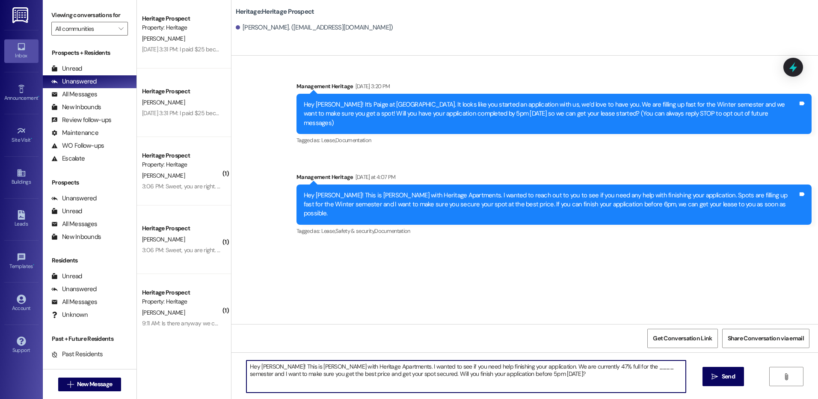
click at [603, 366] on textarea "Hey Zhongye! This is Paige with Heritage Apartments. I wanted to see if you nee…" at bounding box center [465, 376] width 439 height 32
click at [603, 365] on textarea "Hey Zhongye! This is Paige with Heritage Apartments. I wanted to see if you nee…" at bounding box center [465, 376] width 439 height 32
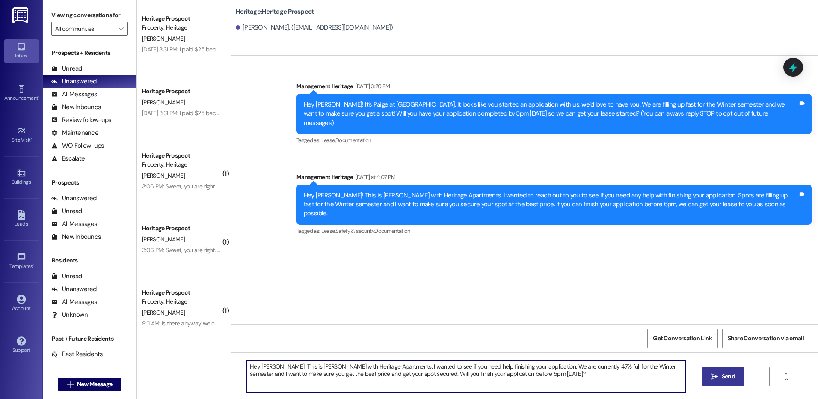
type textarea "Hey Zhongye! This is Paige with Heritage Apartments. I wanted to see if you nee…"
click at [728, 380] on span "Send" at bounding box center [728, 376] width 13 height 9
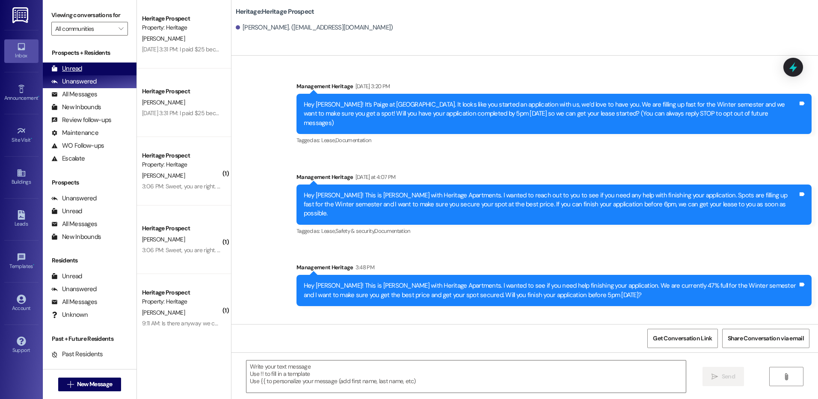
click at [96, 67] on div "Unread (0)" at bounding box center [90, 68] width 94 height 13
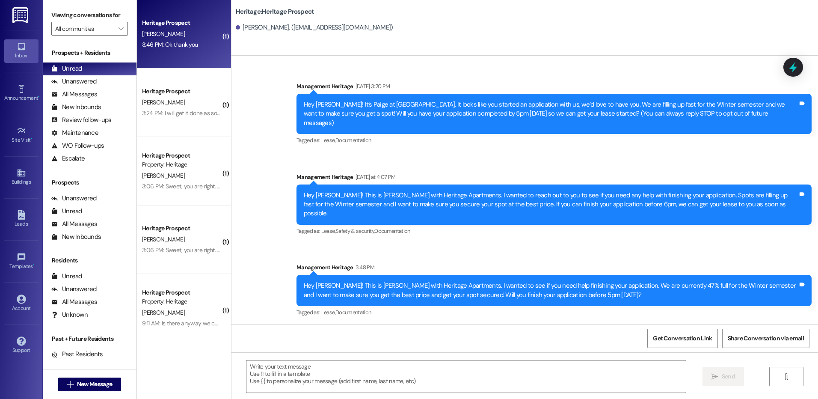
click at [172, 44] on div "3:46 PM: Ok thank you 3:46 PM: Ok thank you" at bounding box center [170, 45] width 56 height 8
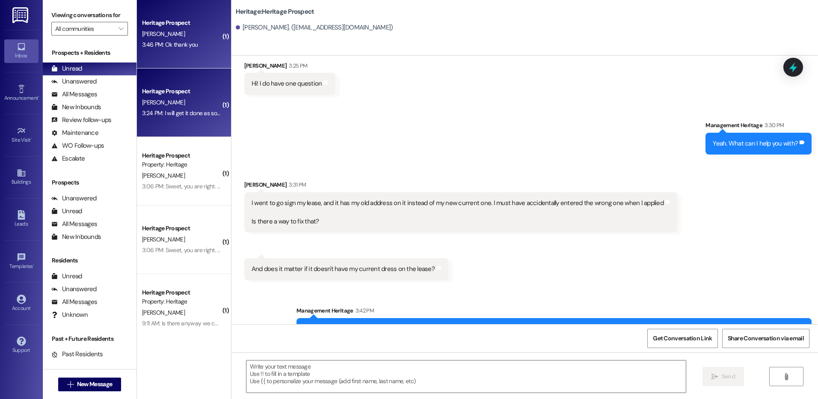
click at [164, 113] on div "3:24 PM: I will get it done as soon as possible. Sorry. 3:24 PM: I will get it …" at bounding box center [205, 113] width 127 height 8
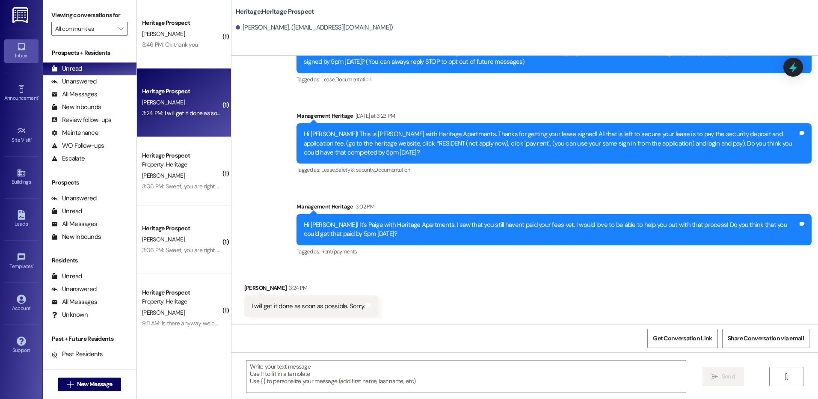
scroll to position [52, 0]
click at [327, 364] on textarea at bounding box center [465, 376] width 439 height 32
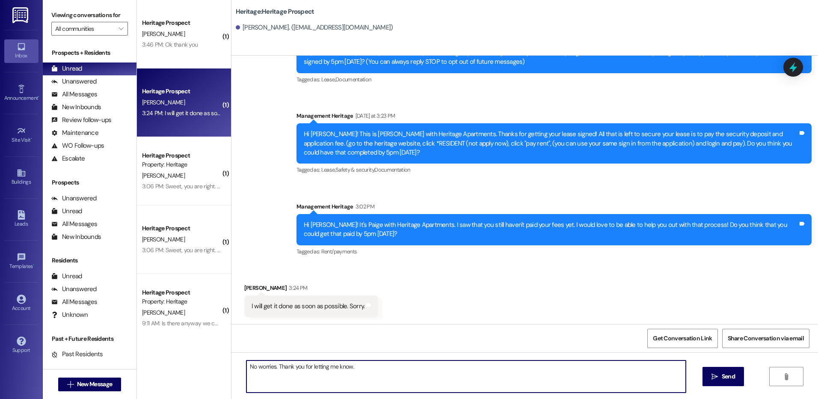
type textarea "No worries. Thank you for letting me know."
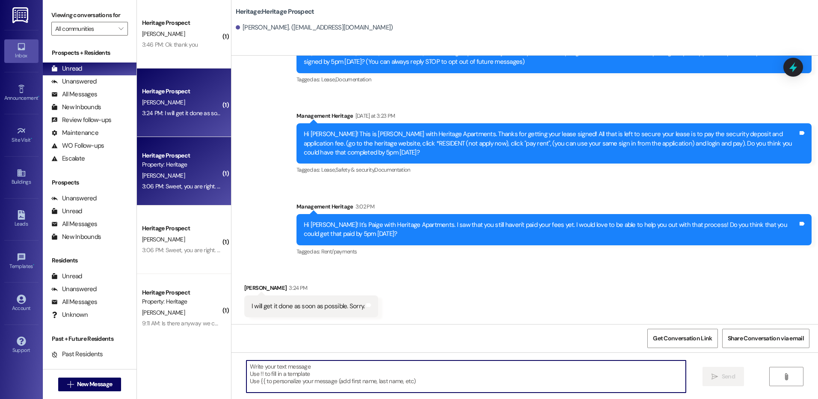
click at [188, 163] on div "Property: Heritage" at bounding box center [181, 164] width 79 height 9
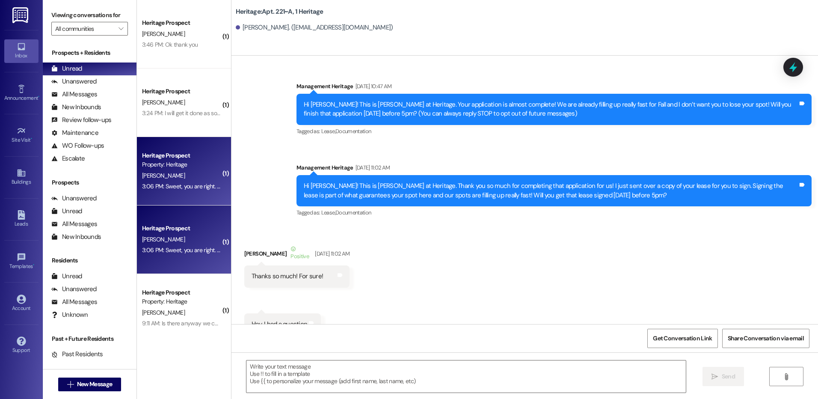
scroll to position [22131, 0]
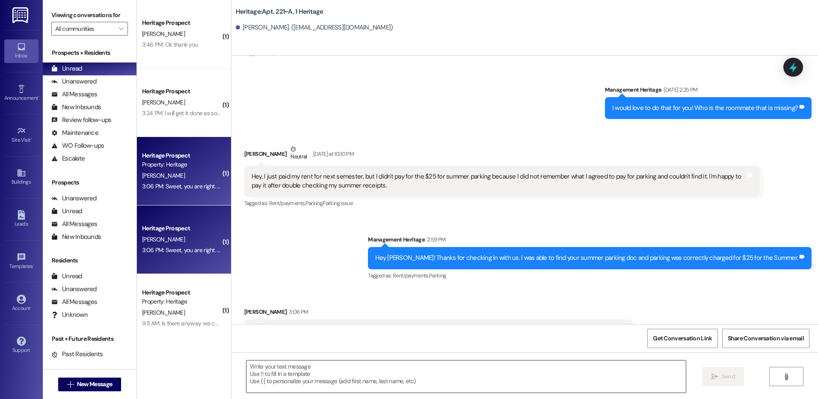
click at [370, 380] on textarea at bounding box center [465, 376] width 439 height 32
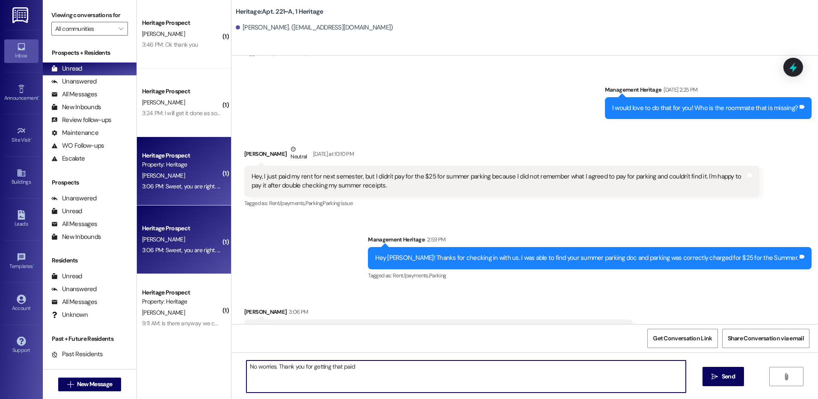
type textarea "No worries. Thank you for getting that paid!"
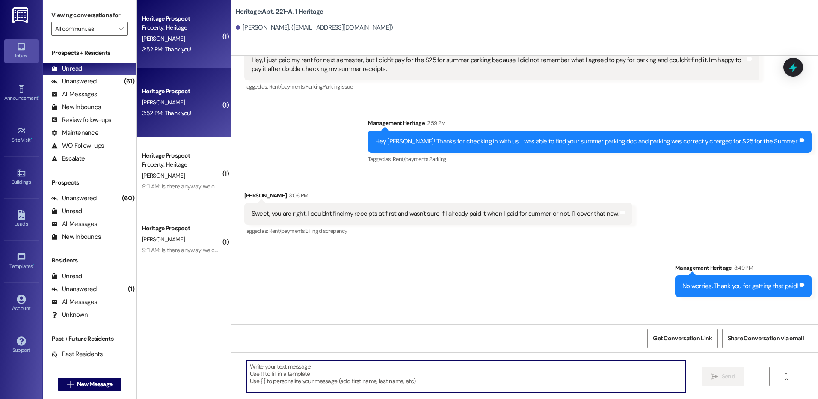
scroll to position [22250, 0]
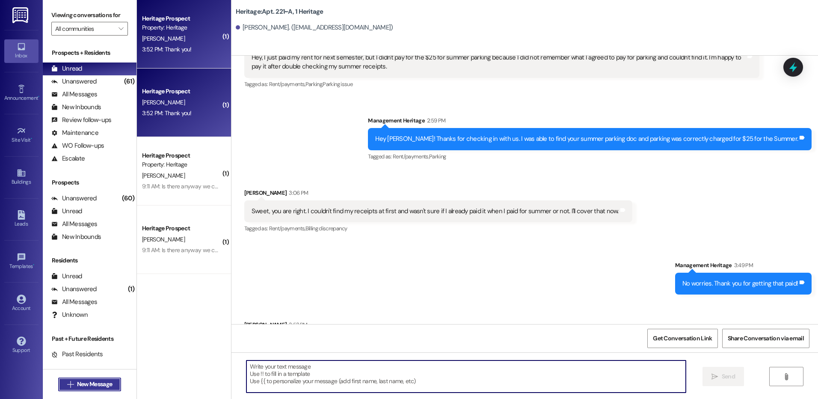
click at [110, 379] on button " New Message" at bounding box center [89, 384] width 63 height 14
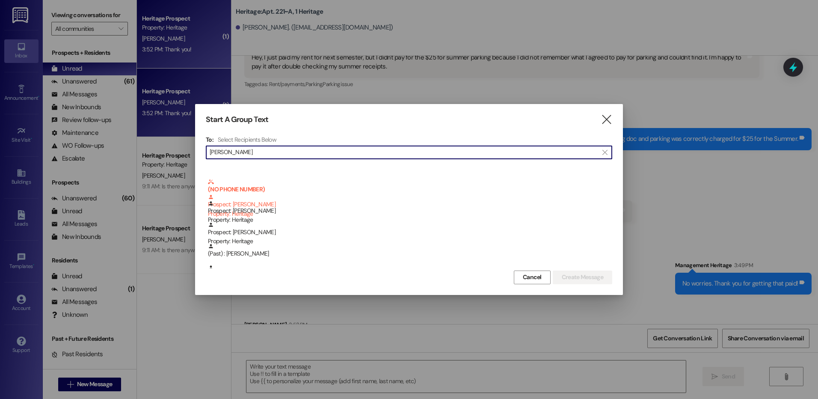
scroll to position [0, 0]
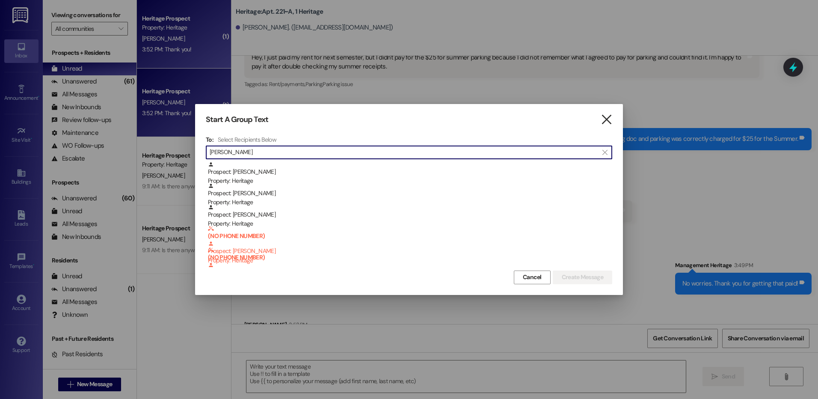
type input "pete"
click at [609, 118] on icon "" at bounding box center [607, 119] width 12 height 9
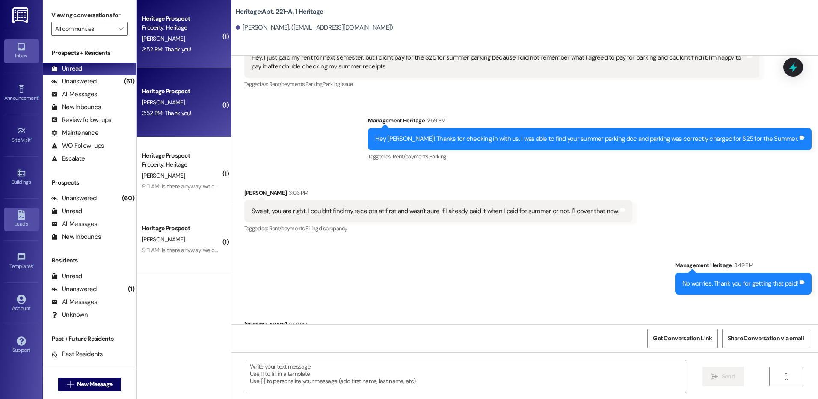
click at [26, 220] on div "Leads" at bounding box center [21, 223] width 43 height 9
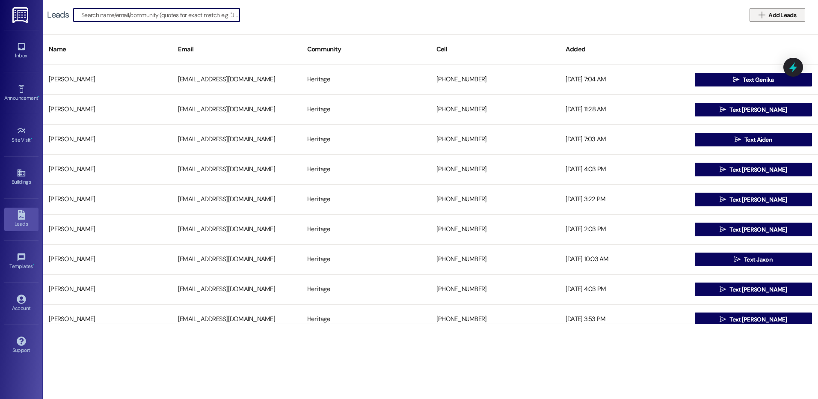
click at [776, 17] on span "Add Leads" at bounding box center [782, 15] width 28 height 9
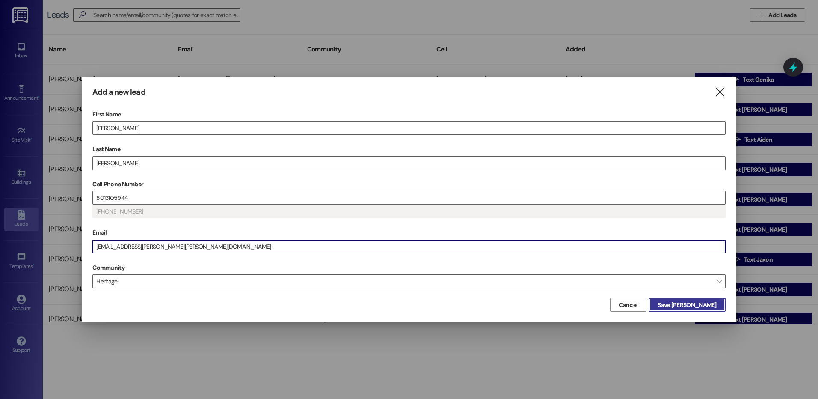
click at [699, 308] on span "Save Peter" at bounding box center [686, 304] width 59 height 9
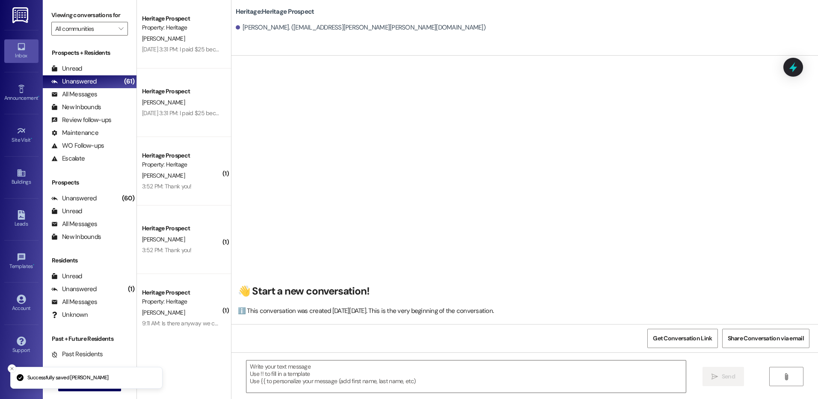
scroll to position [0, 0]
click at [13, 214] on link "Leads" at bounding box center [21, 218] width 34 height 23
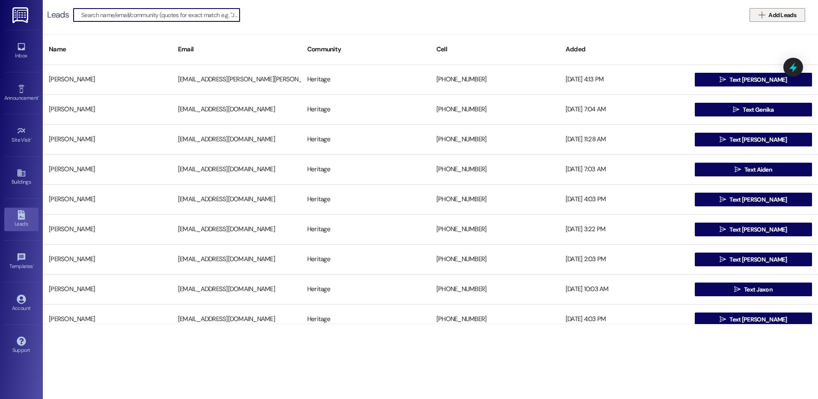
click at [780, 20] on button " Add Leads" at bounding box center [777, 15] width 56 height 14
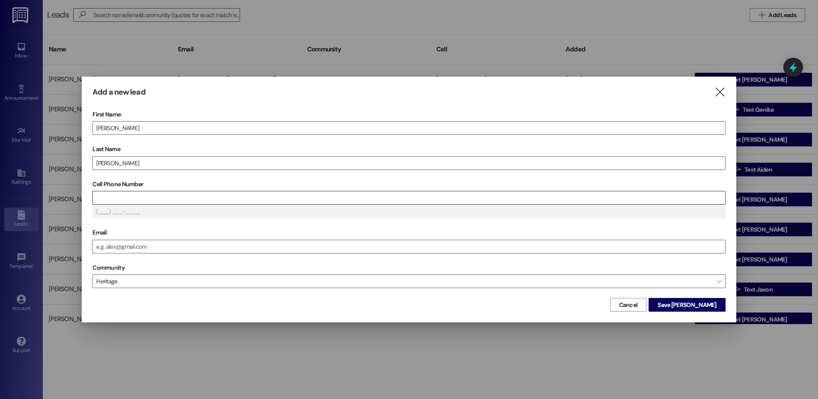
click at [124, 203] on input "Cell Phone Number" at bounding box center [409, 197] width 632 height 13
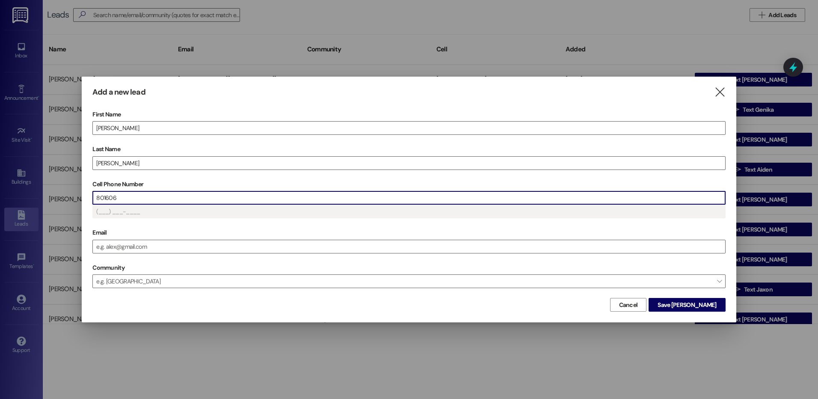
type input "(801) 606-____"
click at [710, 305] on span "Save Peter" at bounding box center [686, 304] width 59 height 9
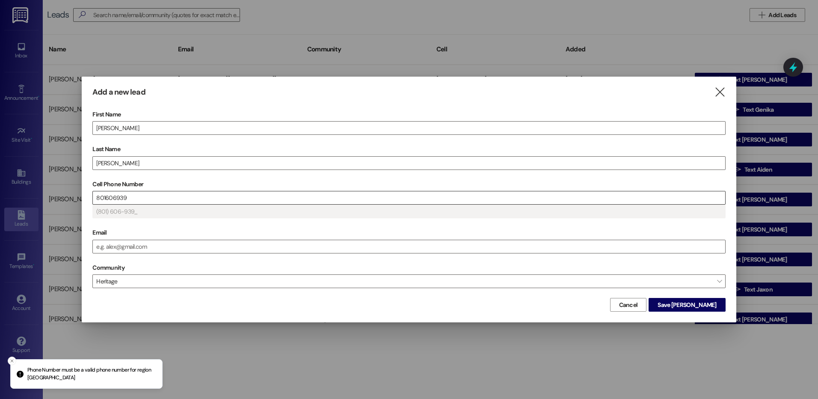
click at [143, 195] on input "801606939" at bounding box center [409, 197] width 632 height 13
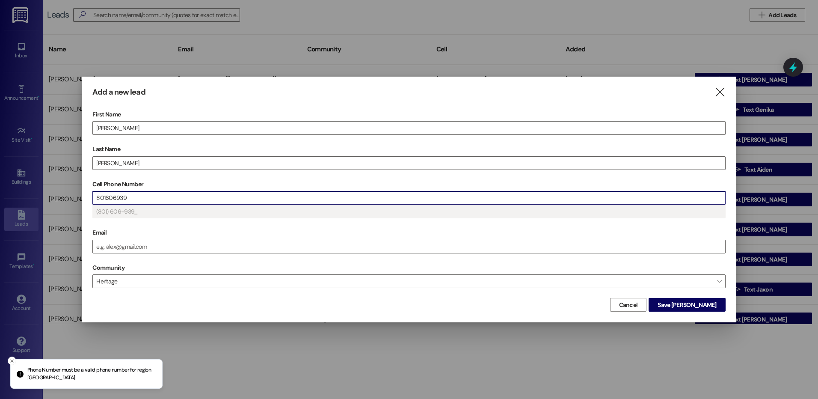
drag, startPoint x: 143, startPoint y: 195, endPoint x: 83, endPoint y: 196, distance: 60.3
click at [83, 196] on div "Add a new lead  First Name Peter Last Name Thacker Cell Phone Number 801606939…" at bounding box center [409, 200] width 654 height 246
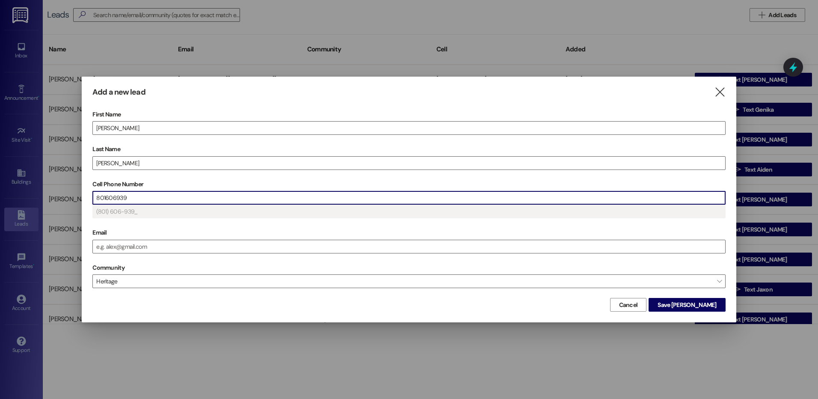
click at [140, 198] on input "801606939" at bounding box center [409, 197] width 632 height 13
type input "(801) ___-____"
click at [701, 302] on span "Save Peter" at bounding box center [686, 304] width 59 height 9
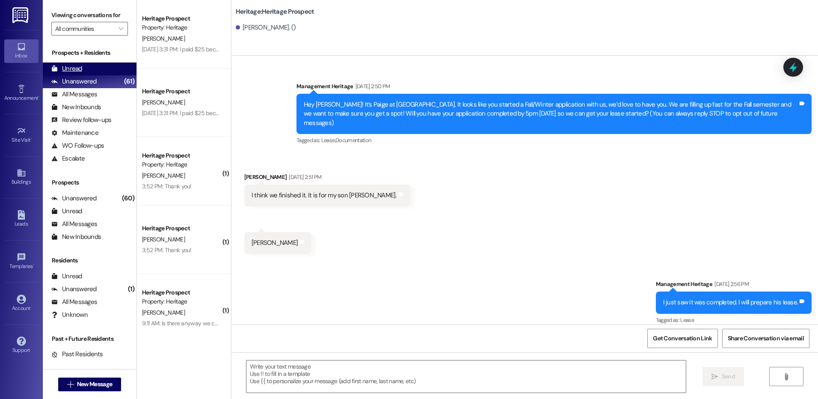
click at [87, 67] on div "Unread (0)" at bounding box center [90, 68] width 94 height 13
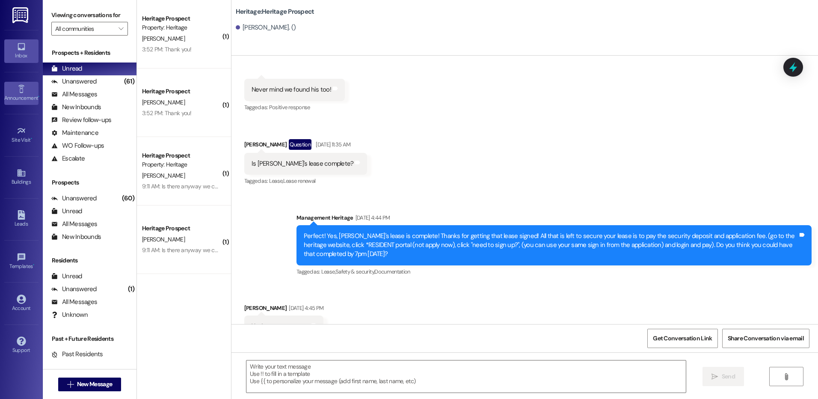
scroll to position [778, 0]
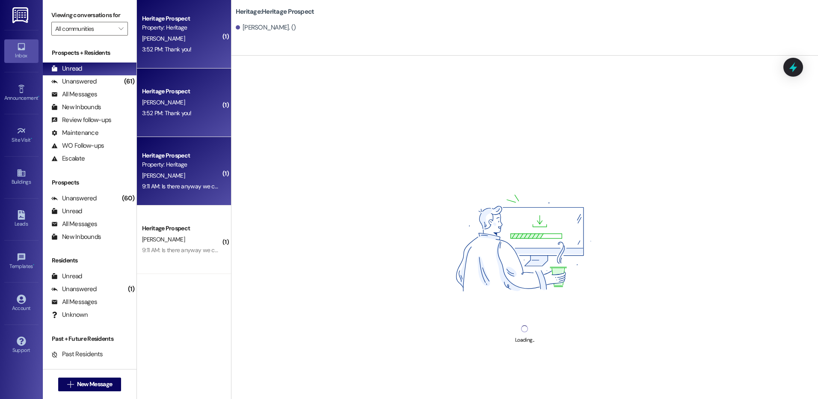
click at [165, 182] on div "9:11 AM: Is there anyway we can move in on wednesday the 10th and do white glov…" at bounding box center [435, 186] width 586 height 8
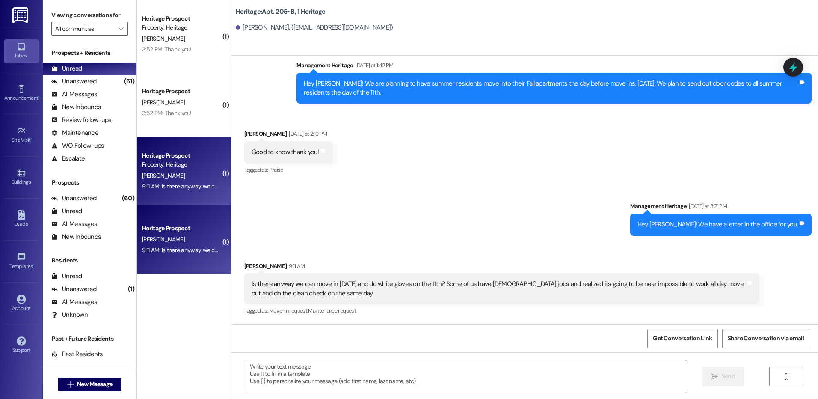
scroll to position [13461, 0]
click at [380, 379] on textarea at bounding box center [465, 376] width 439 height 32
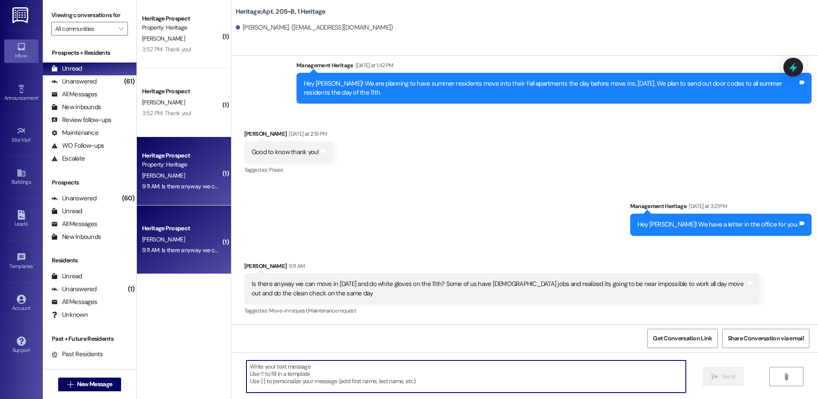
click at [401, 383] on textarea at bounding box center [465, 376] width 439 height 32
type textarea "H"
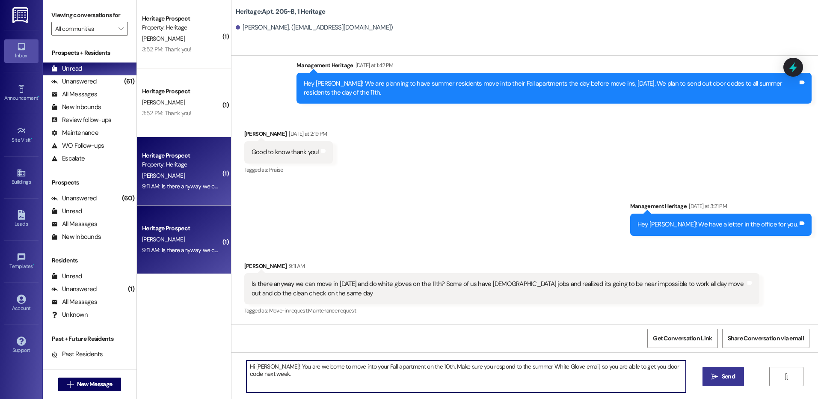
type textarea "Hi Jessica! You are welcome to move into your Fall apartment on the 10th. Make …"
click at [728, 381] on button " Send" at bounding box center [722, 376] width 41 height 19
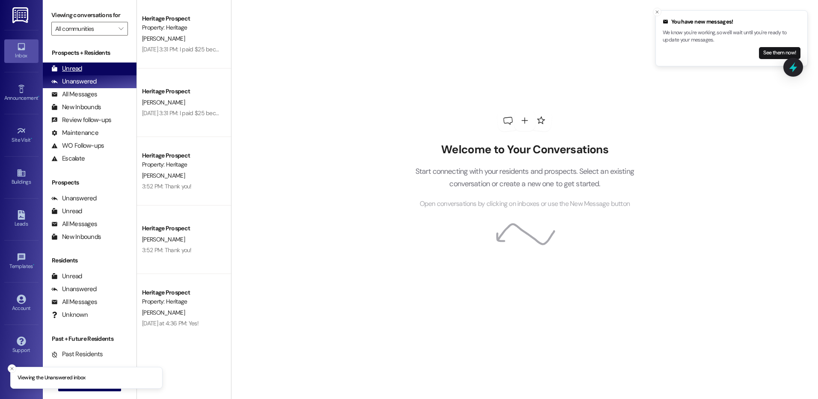
click at [86, 64] on div "Unread (0)" at bounding box center [90, 68] width 94 height 13
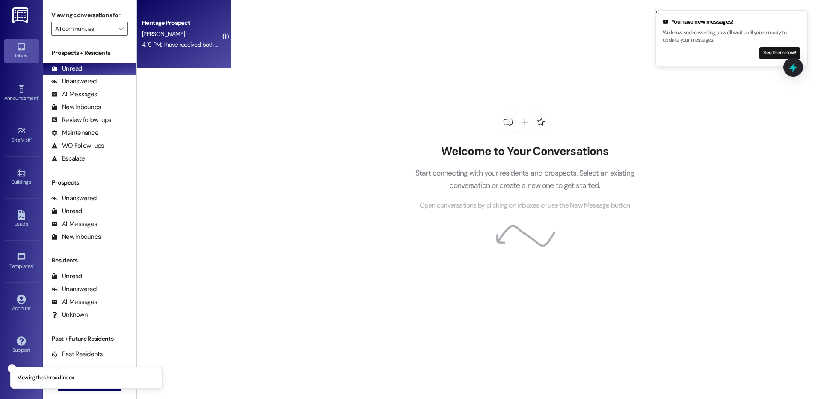
click at [216, 37] on div "Heritage Prospect [PERSON_NAME] 4:19 PM: I have received both and will get thos…" at bounding box center [184, 34] width 94 height 68
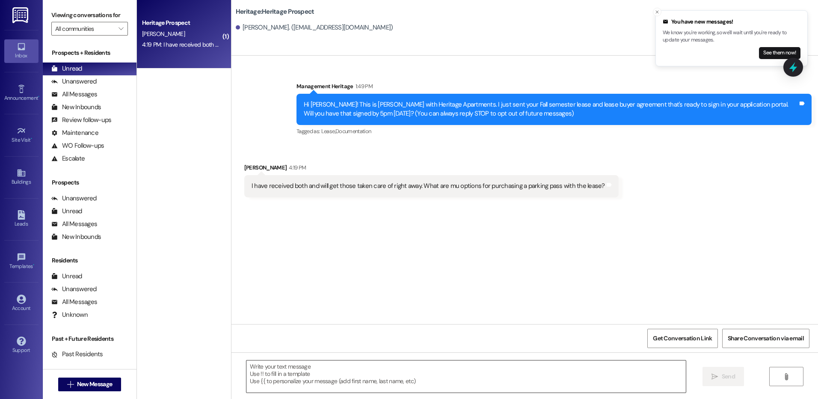
click at [273, 367] on textarea at bounding box center [465, 376] width 439 height 32
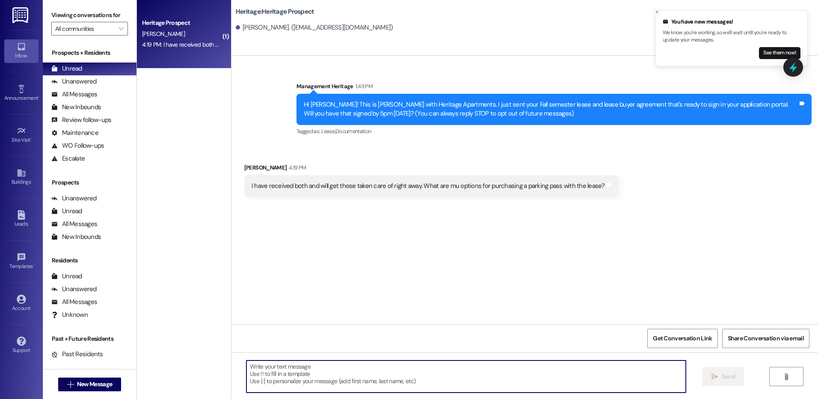
click at [371, 375] on textarea at bounding box center [465, 376] width 439 height 32
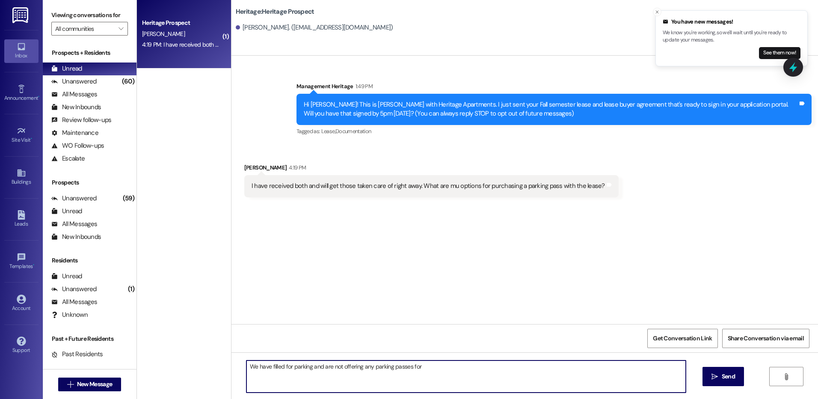
click at [436, 366] on textarea "We have filled for parking and are not offering any parking passes for" at bounding box center [465, 376] width 439 height 32
click at [421, 368] on textarea "We have filled for parking and are not offering any parking passes for" at bounding box center [465, 376] width 439 height 32
click at [646, 358] on div "We have filled for parking and are not offering any parking passes for the Fall…" at bounding box center [524, 384] width 586 height 64
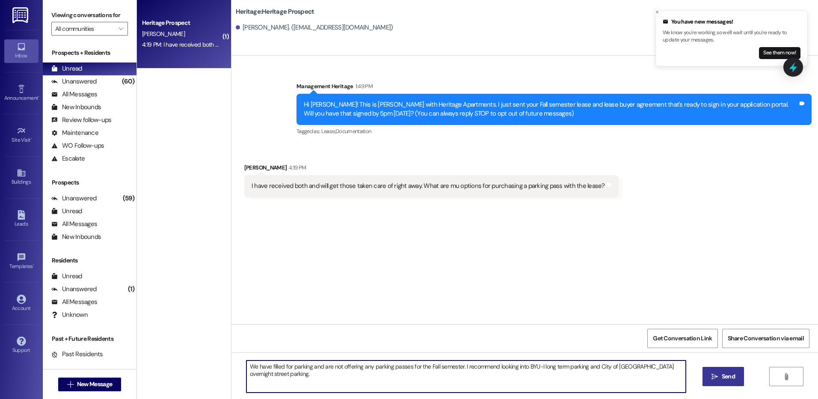
type textarea "We have filled for parking and are not offering any parking passes for the Fall…"
click at [734, 375] on span "Send" at bounding box center [728, 376] width 13 height 9
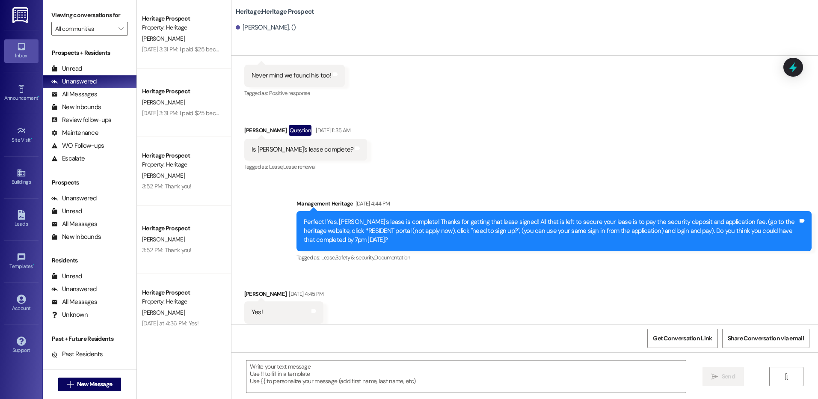
scroll to position [838, 0]
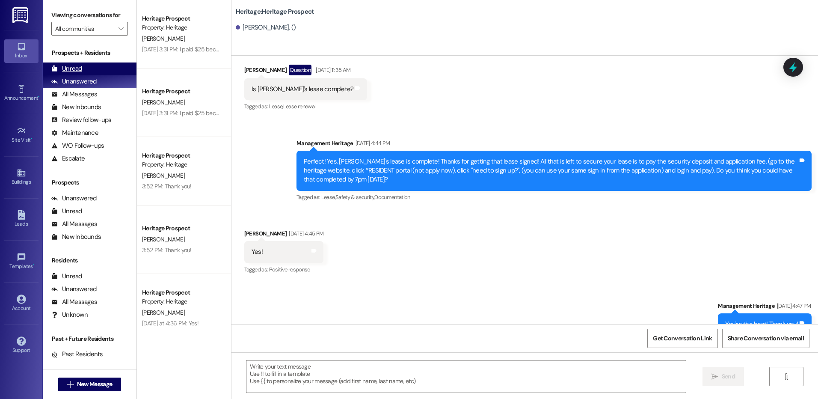
click at [78, 62] on div "Unread (0)" at bounding box center [90, 68] width 94 height 13
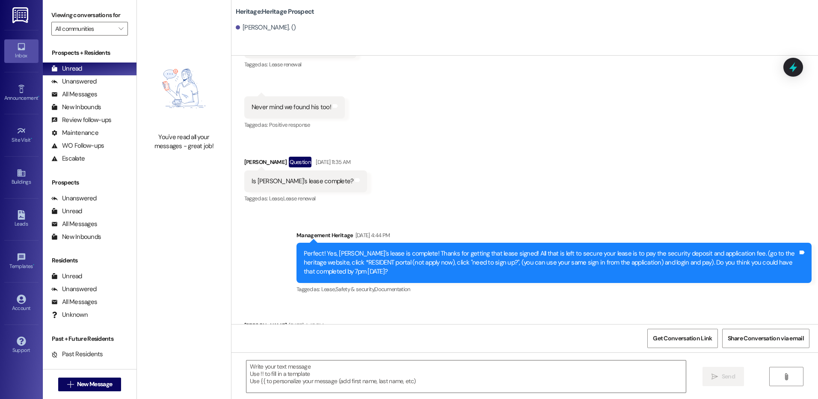
scroll to position [778, 0]
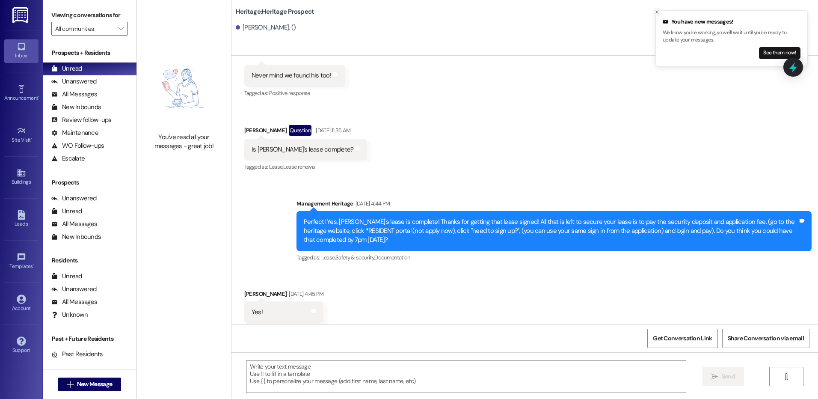
click at [654, 13] on icon "Close toast" at bounding box center [656, 11] width 5 height 5
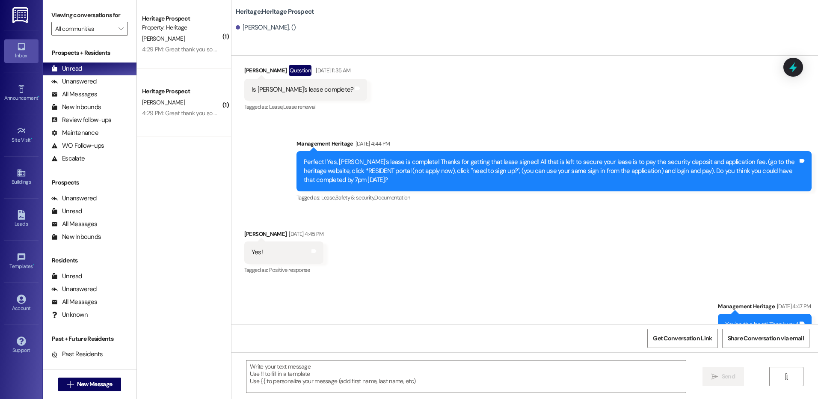
scroll to position [838, 0]
